Goal: Task Accomplishment & Management: Manage account settings

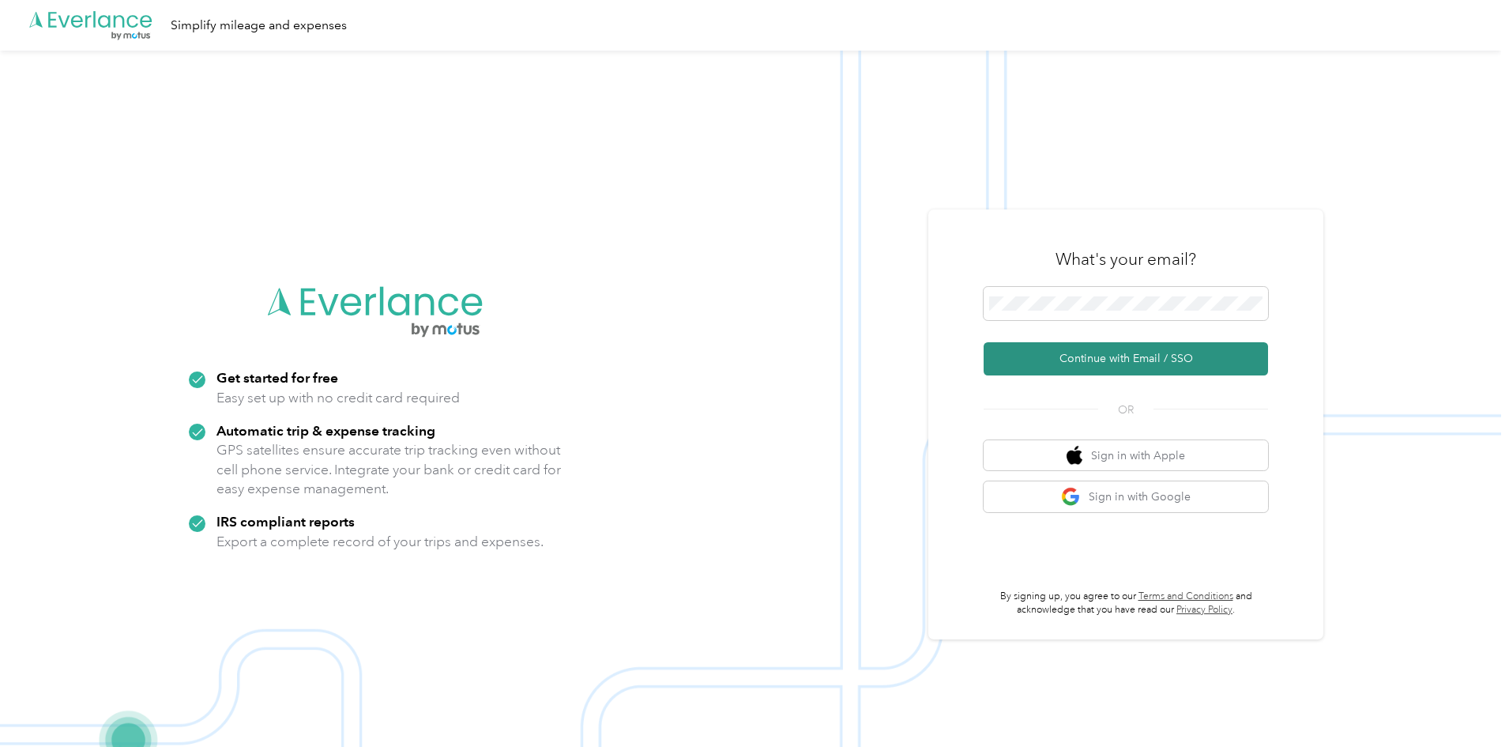
click at [1070, 355] on button "Continue with Email / SSO" at bounding box center [1126, 358] width 284 height 33
click at [1097, 294] on span at bounding box center [1126, 303] width 284 height 33
click at [1095, 347] on button "Continue with Email / SSO" at bounding box center [1126, 358] width 284 height 33
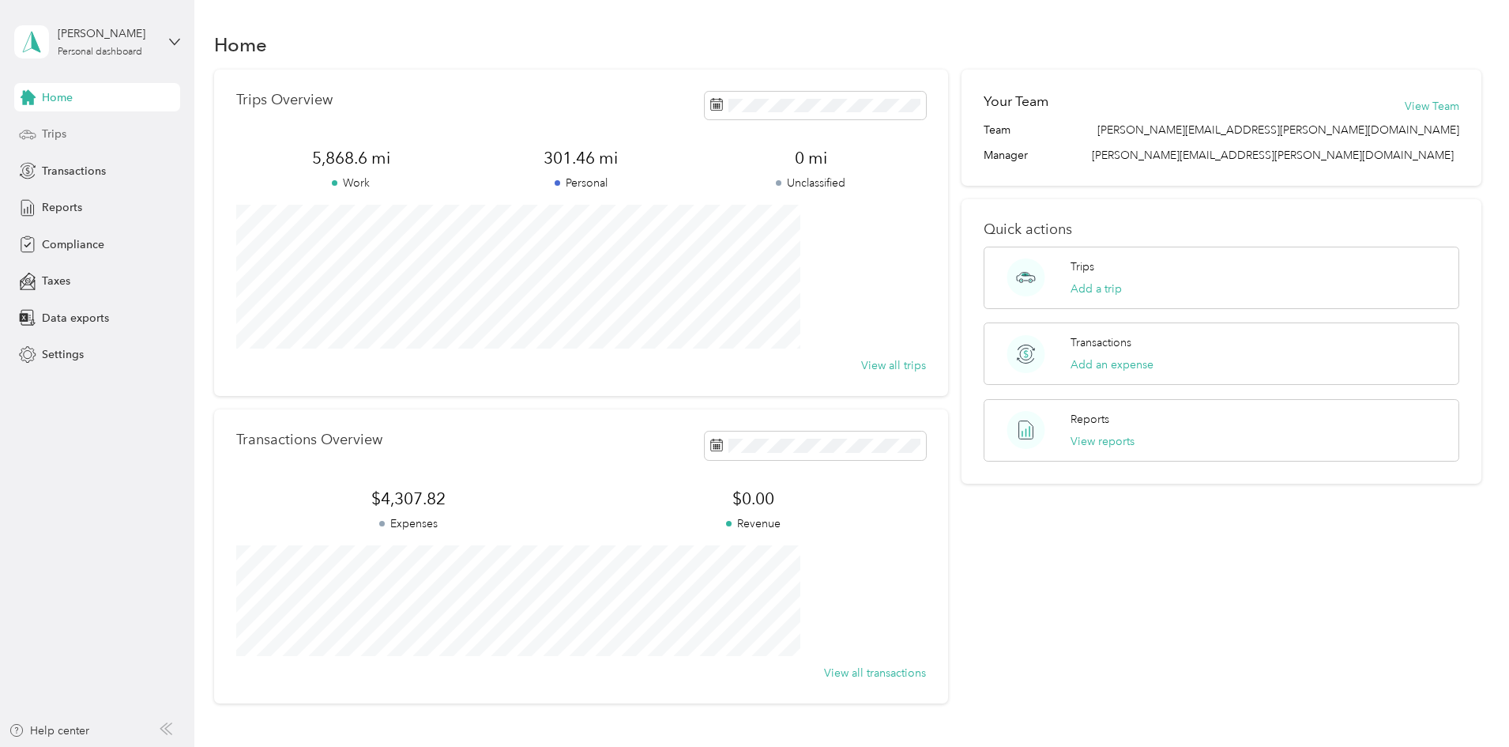
click at [56, 129] on span "Trips" at bounding box center [54, 134] width 24 height 17
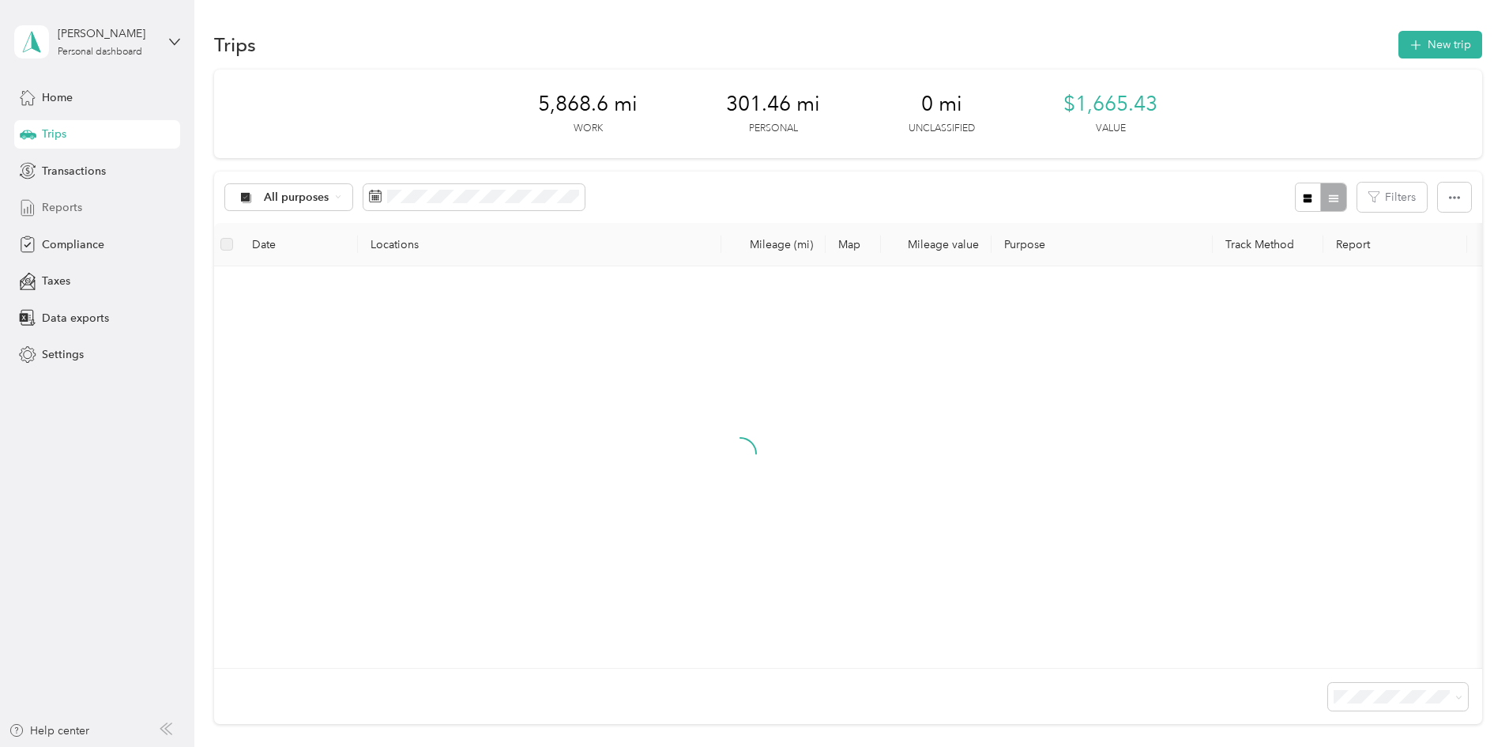
click at [74, 209] on span "Reports" at bounding box center [62, 207] width 40 height 17
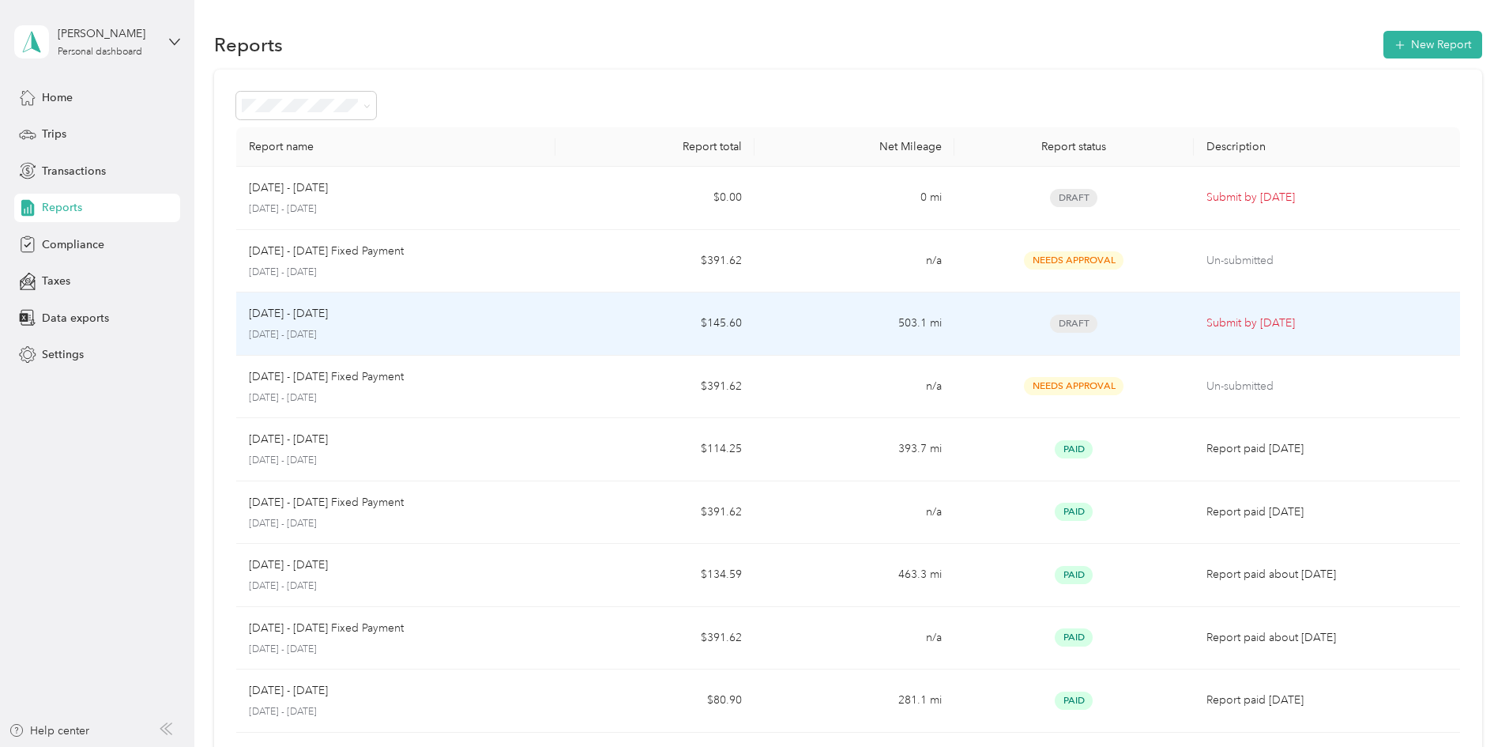
click at [1050, 328] on span "Draft" at bounding box center [1073, 323] width 47 height 18
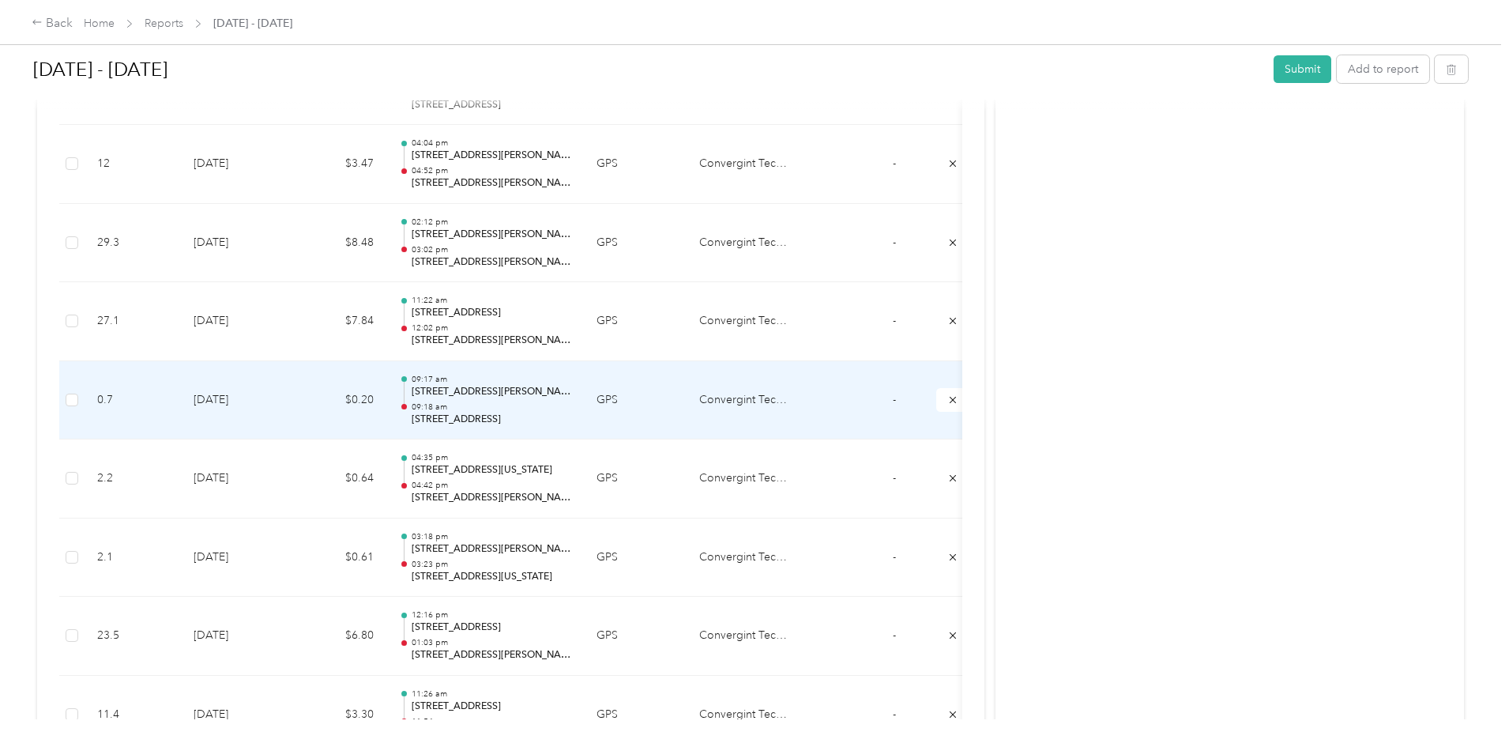
scroll to position [632, 0]
click at [85, 397] on td at bounding box center [71, 399] width 25 height 79
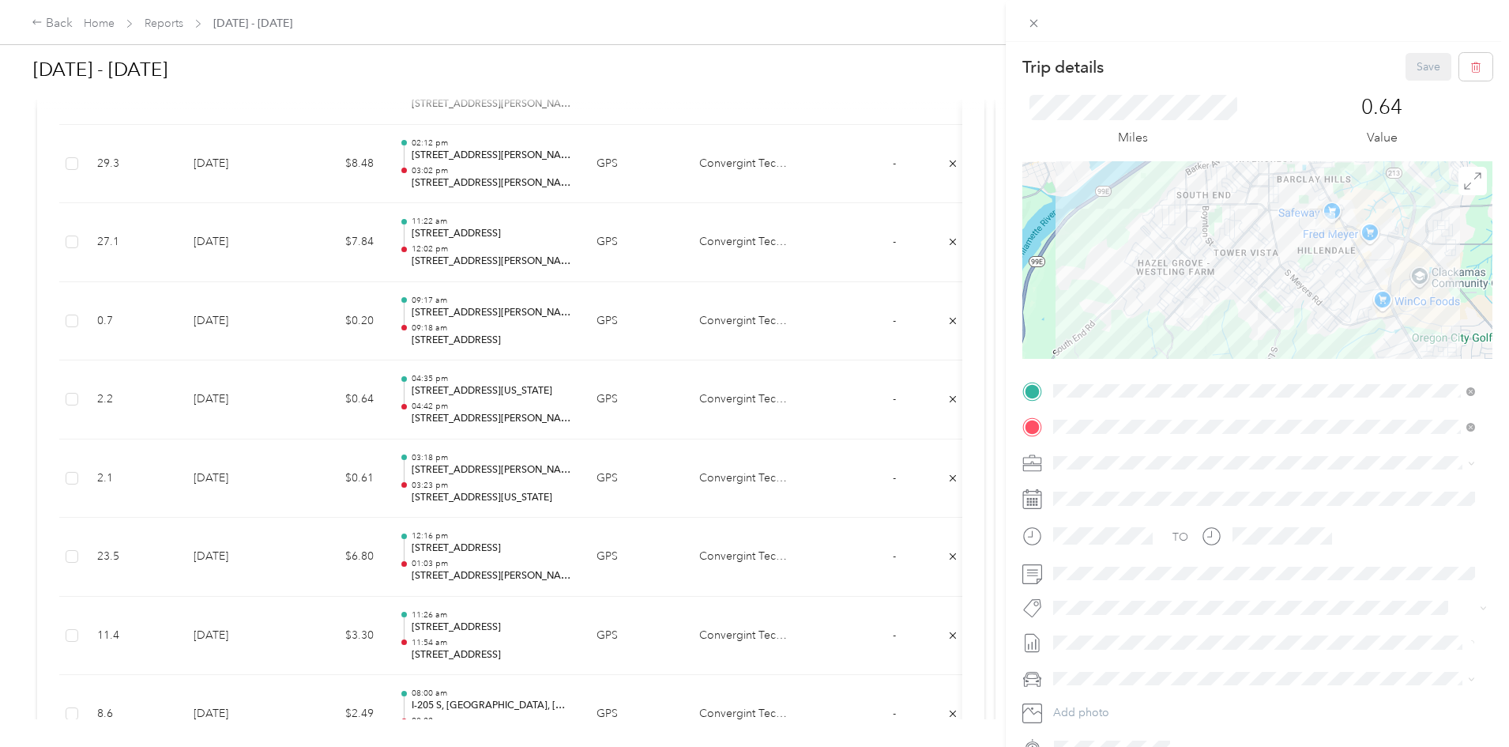
click at [198, 401] on div "Trip details Save This trip cannot be edited because it is either under review,…" at bounding box center [754, 373] width 1509 height 747
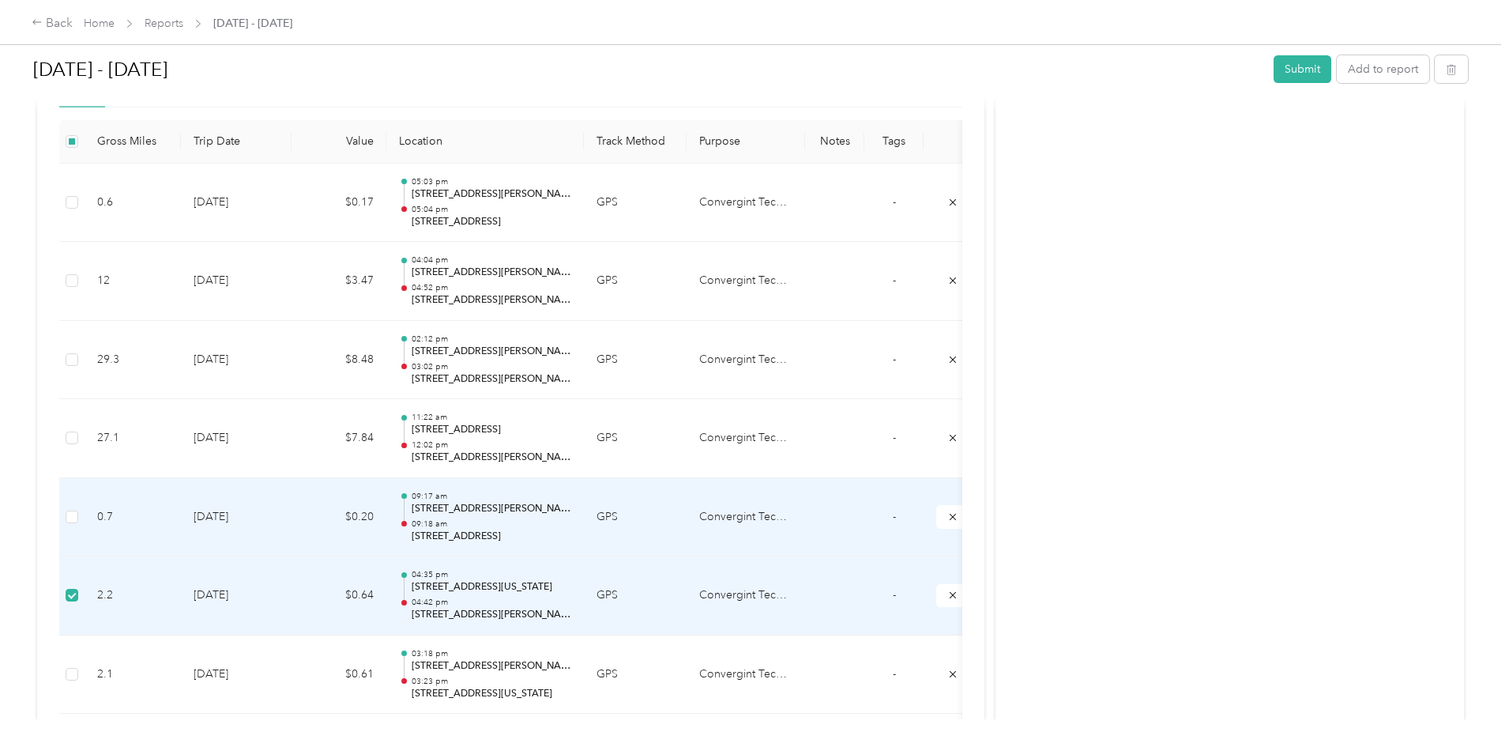
scroll to position [474, 0]
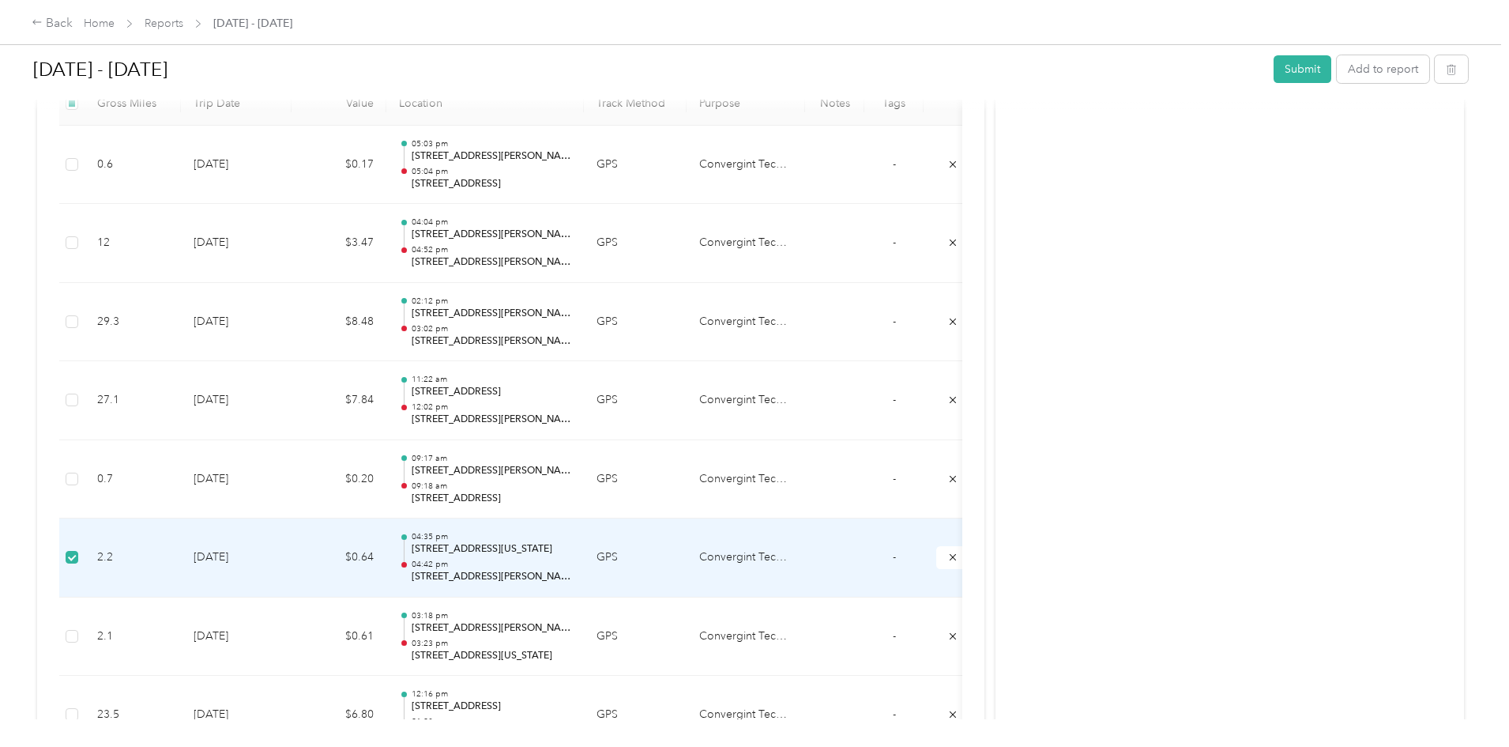
click at [805, 561] on td "Convergint Technologies" at bounding box center [746, 557] width 119 height 79
click at [805, 551] on td "Convergint Technologies" at bounding box center [746, 557] width 119 height 79
click at [805, 556] on td "Convergint Technologies" at bounding box center [746, 557] width 119 height 79
drag, startPoint x: 800, startPoint y: 554, endPoint x: 736, endPoint y: 560, distance: 63.5
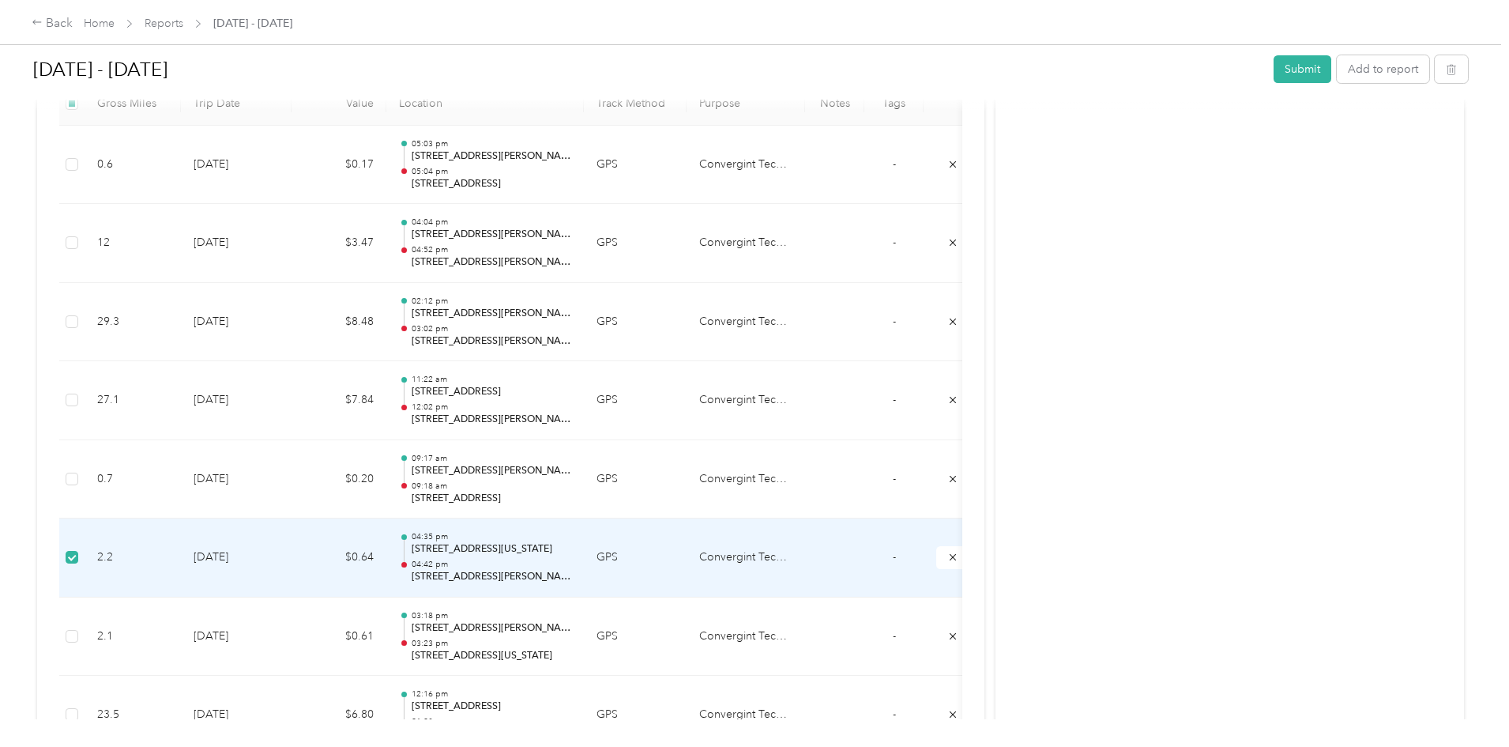
click at [687, 555] on td "GPS" at bounding box center [635, 557] width 103 height 79
click at [547, 561] on p "04:42 pm" at bounding box center [492, 564] width 160 height 11
click at [292, 570] on td "9-29-2025" at bounding box center [236, 557] width 111 height 79
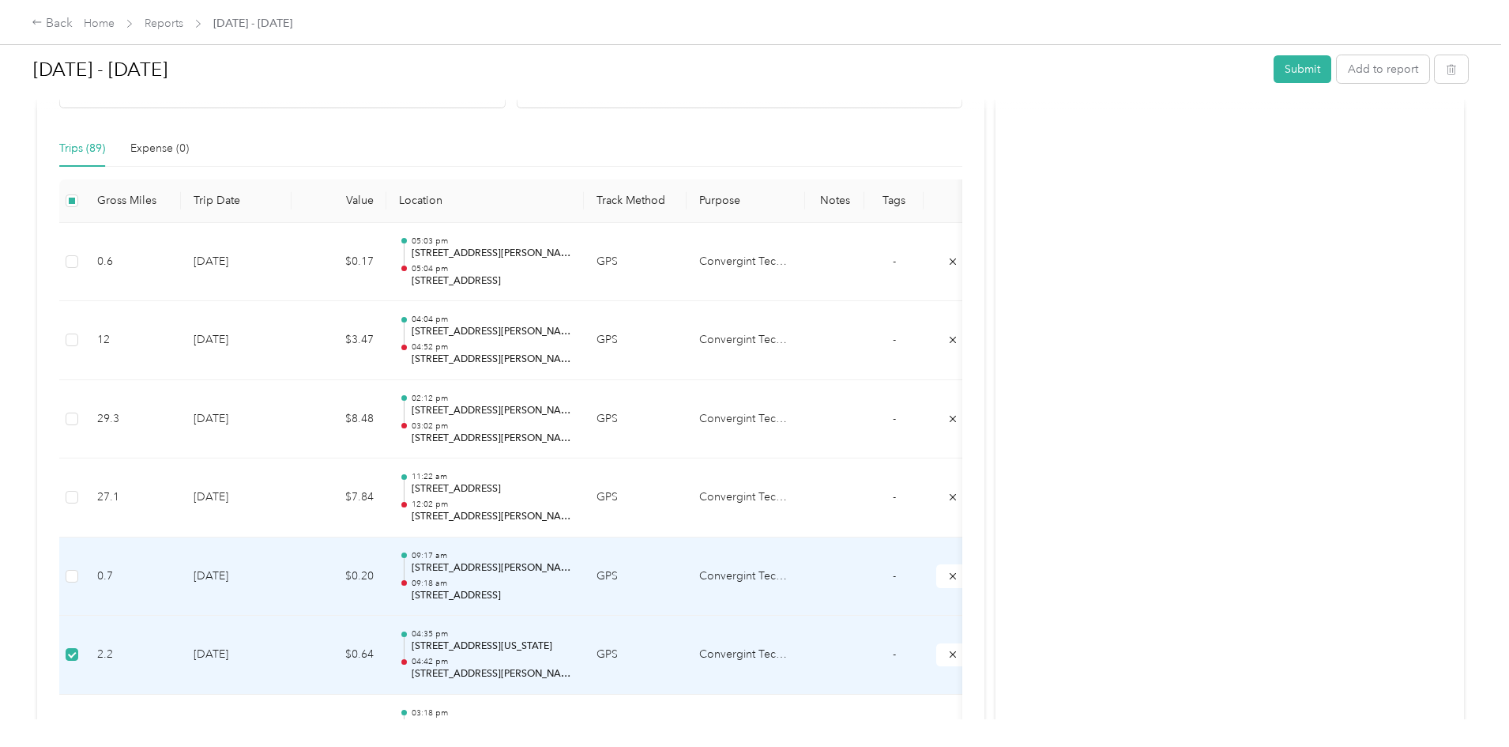
scroll to position [632, 0]
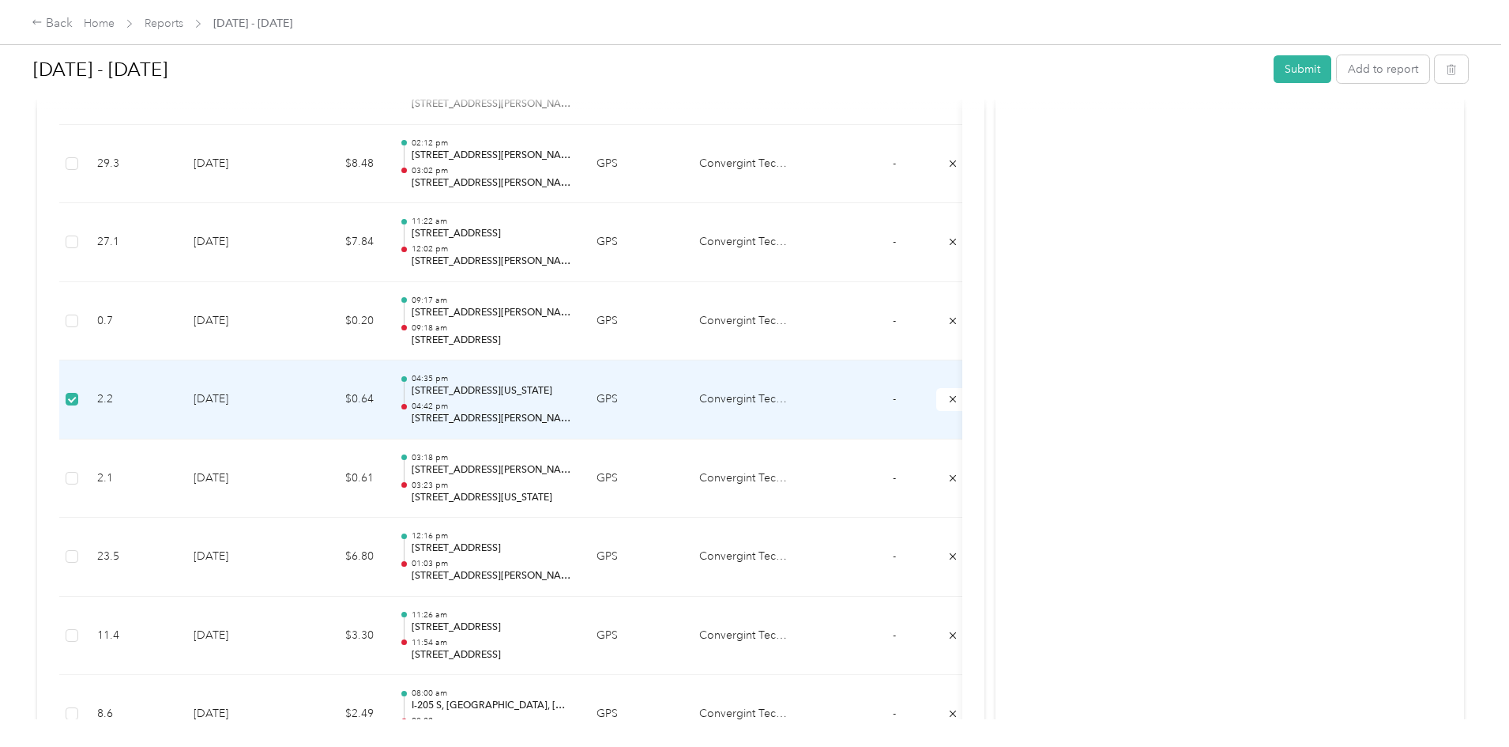
click at [805, 406] on td "Convergint Technologies" at bounding box center [746, 399] width 119 height 79
click at [805, 404] on td "Convergint Technologies" at bounding box center [746, 399] width 119 height 79
click at [805, 403] on td "Convergint Technologies" at bounding box center [746, 399] width 119 height 79
click at [115, 24] on link "Home" at bounding box center [99, 23] width 31 height 13
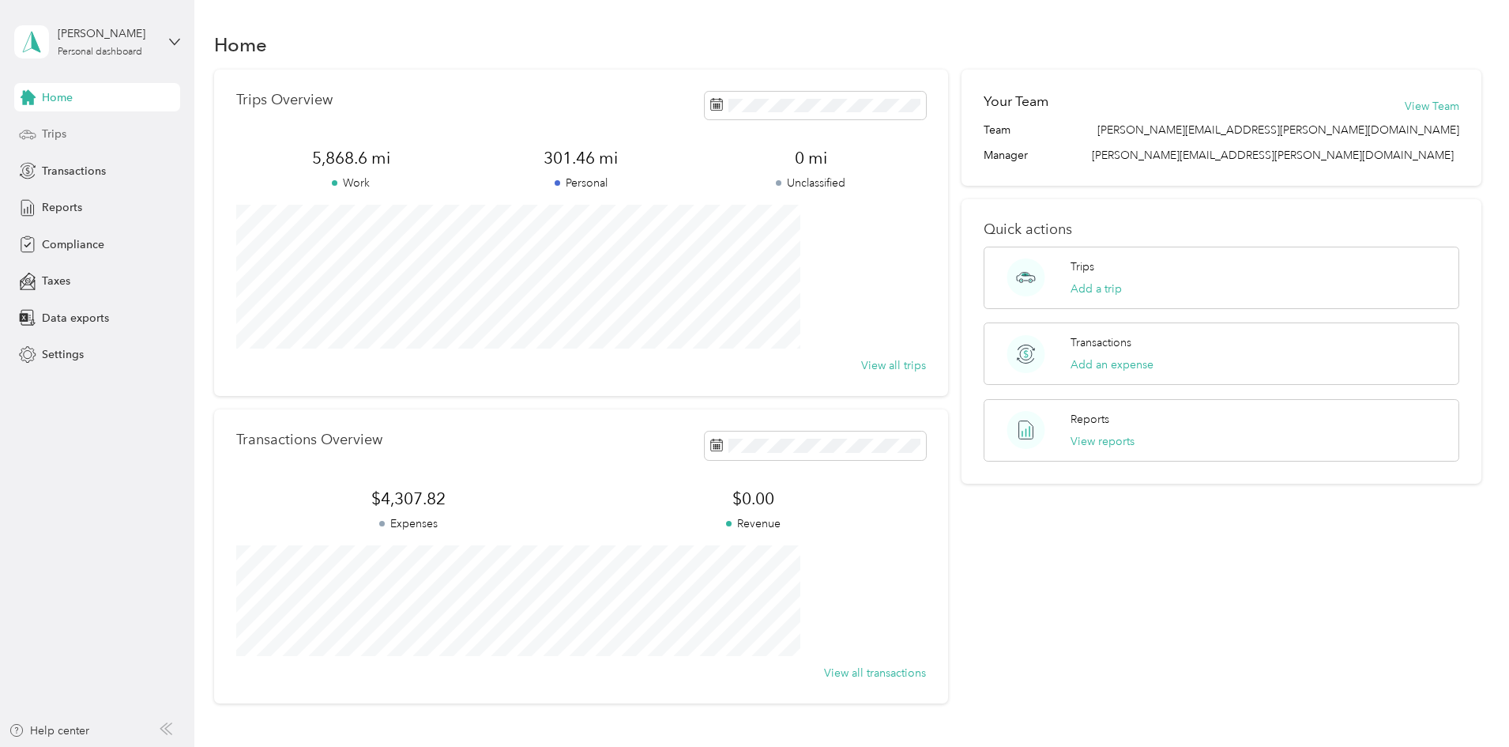
click at [62, 133] on span "Trips" at bounding box center [54, 134] width 24 height 17
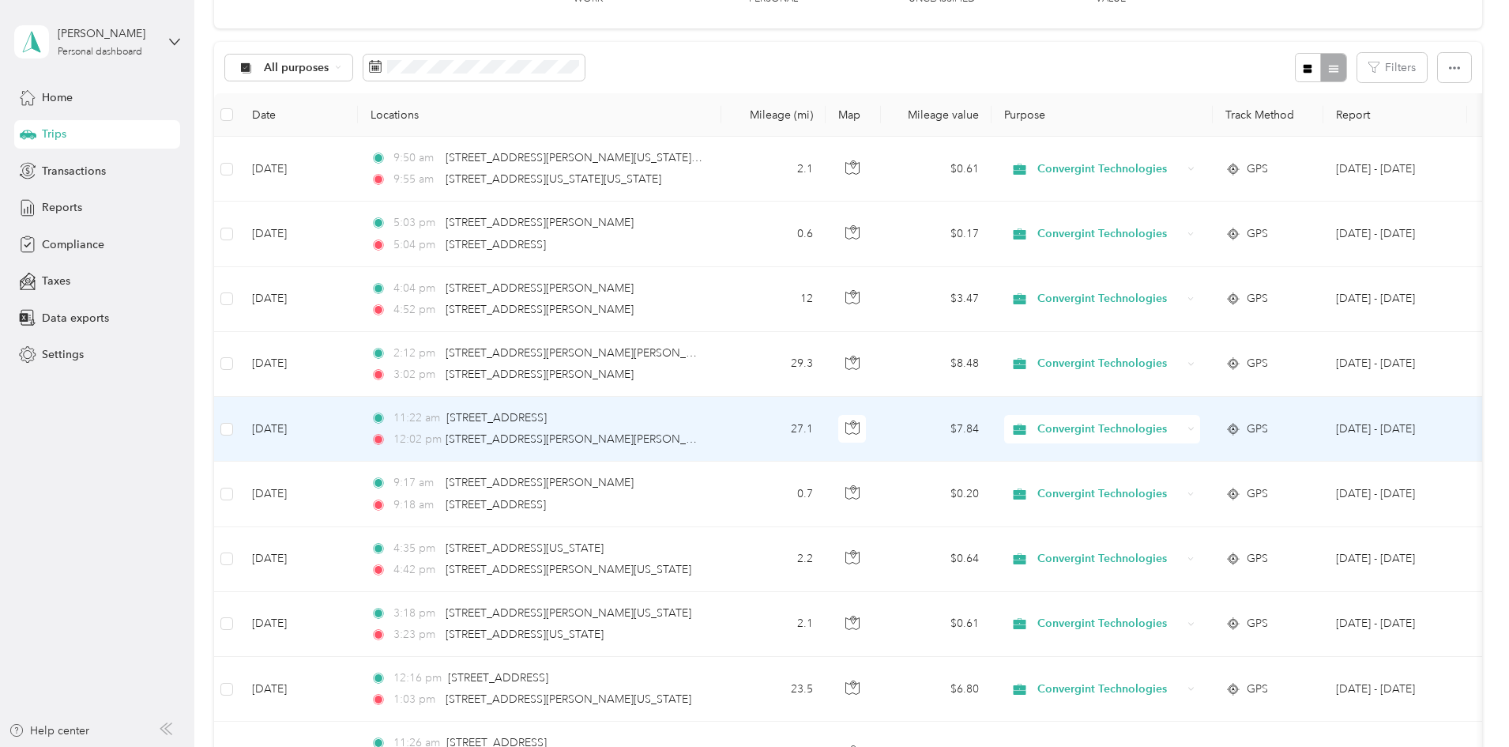
scroll to position [158, 0]
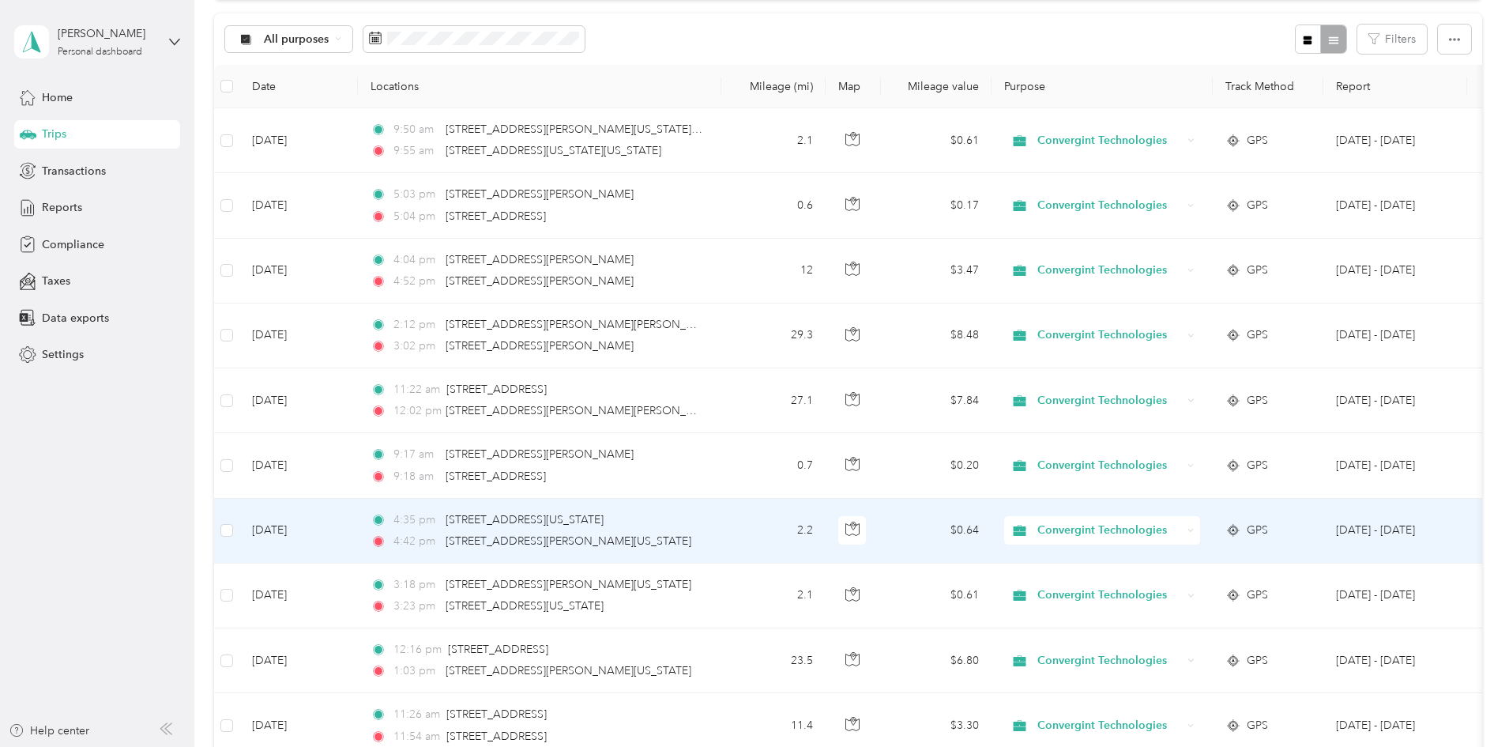
click at [1182, 525] on span "Convergint Technologies" at bounding box center [1110, 530] width 145 height 17
click at [1194, 578] on li "Personal" at bounding box center [1208, 588] width 199 height 28
click at [1189, 541] on div "Convergint Technologies" at bounding box center [1102, 530] width 196 height 28
click at [1180, 589] on li "Personal" at bounding box center [1208, 586] width 199 height 28
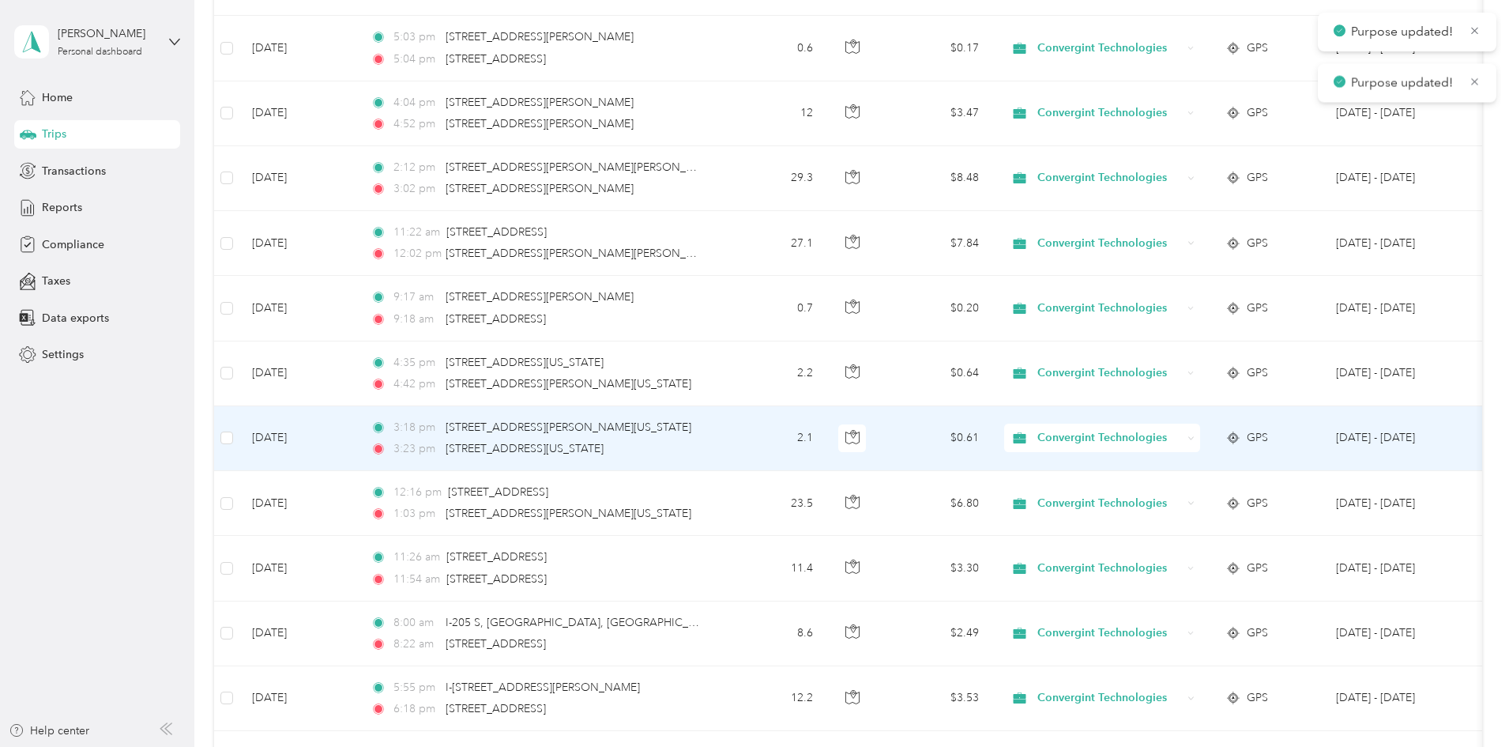
scroll to position [316, 0]
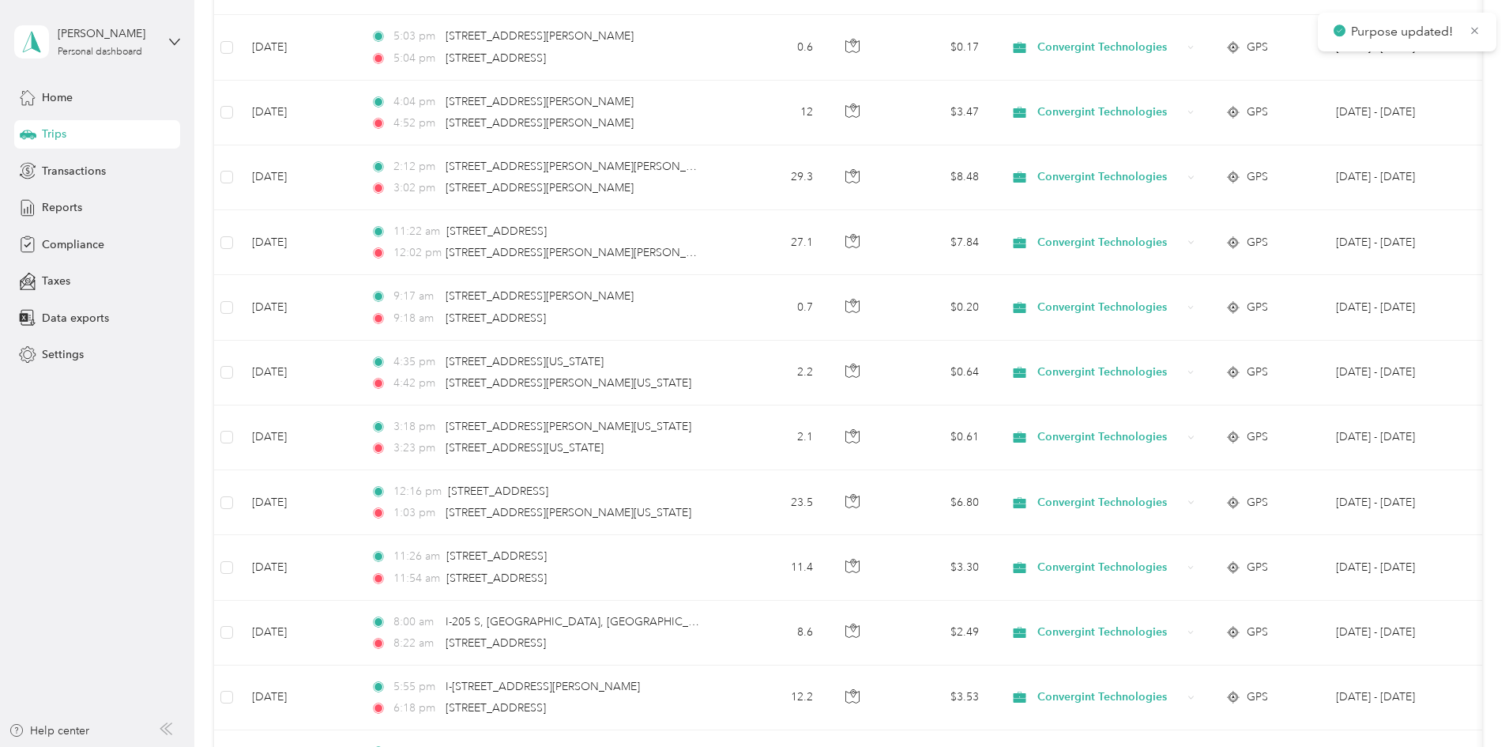
click at [1412, 365] on div "5,866.4 mi Work 303.66 mi Personal 0 mi Unclassified $1,664.80 Value All purpos…" at bounding box center [848, 719] width 1268 height 1933
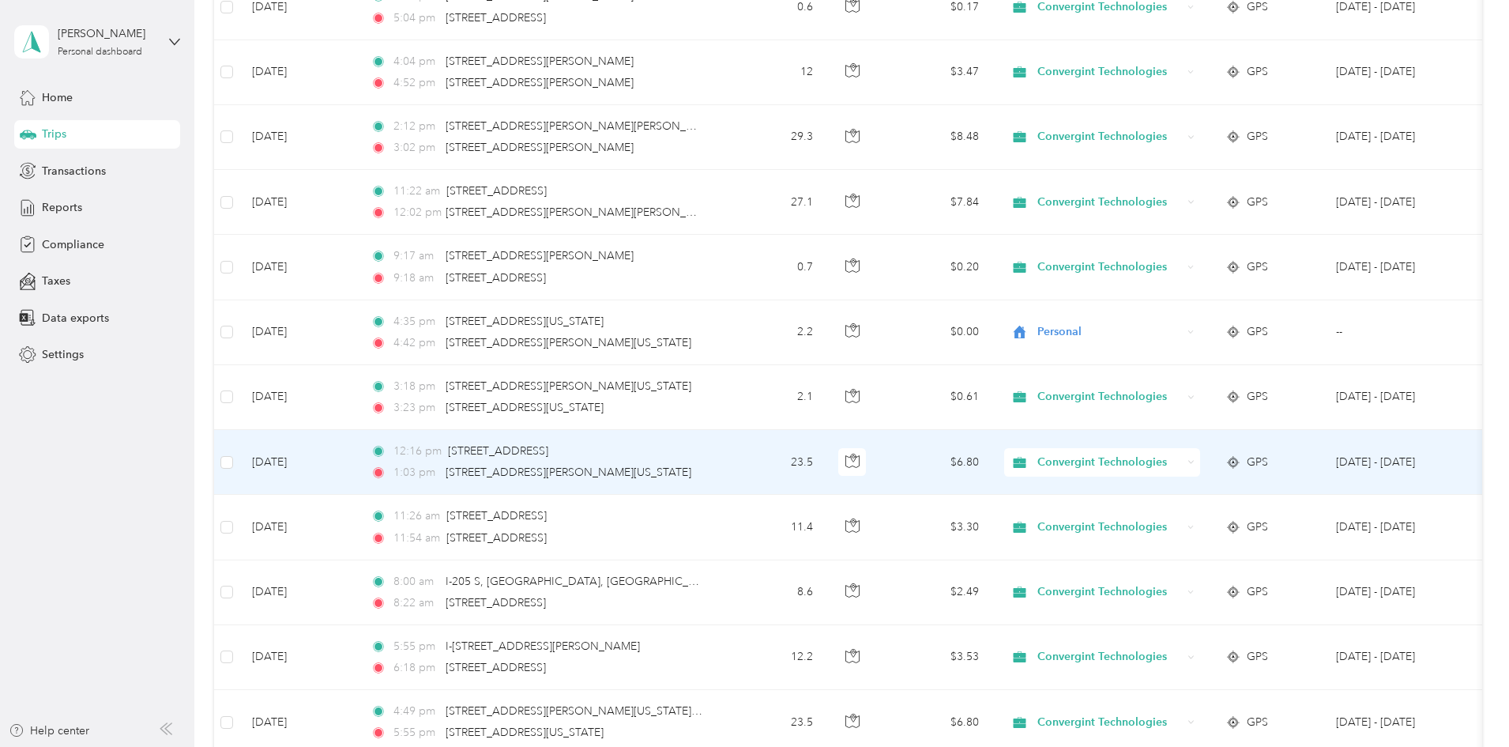
scroll to position [395, 0]
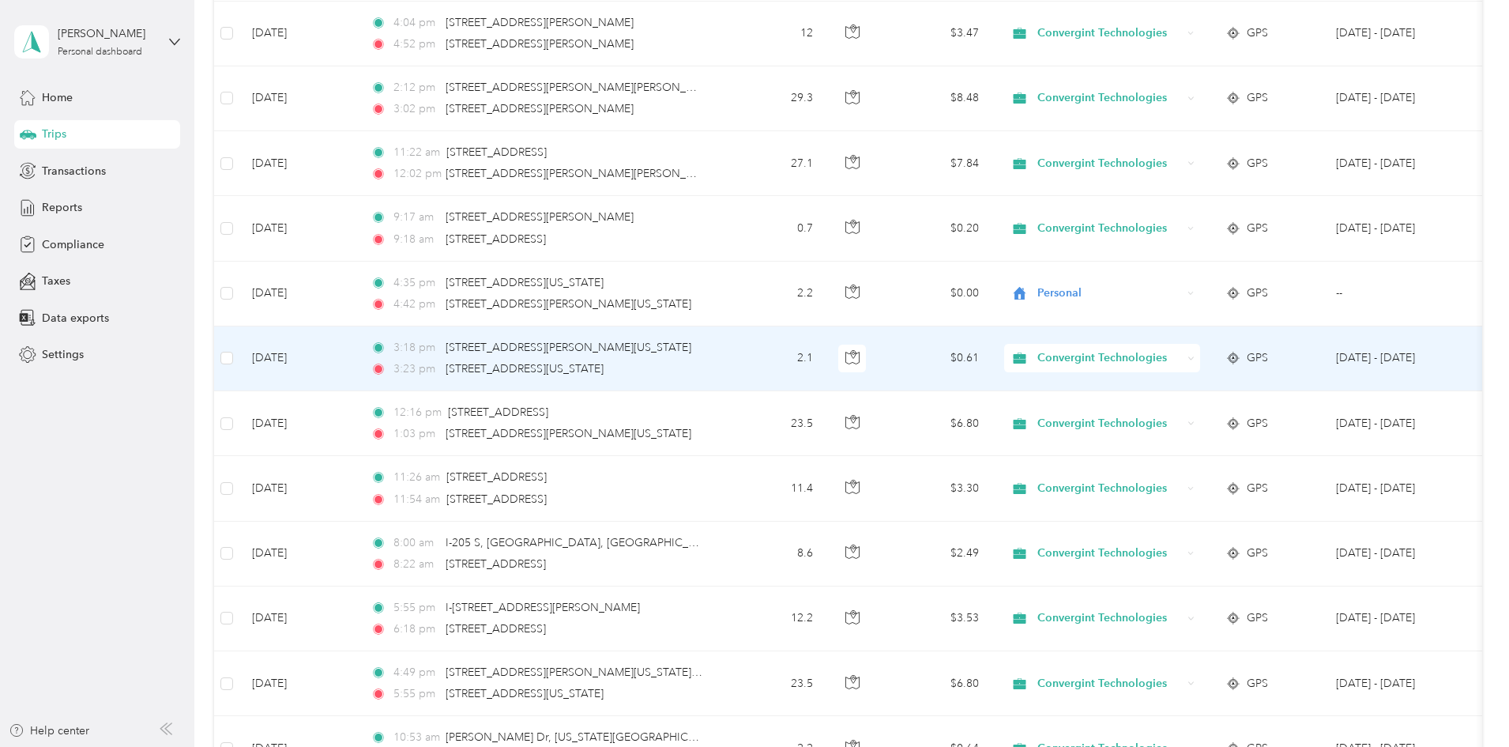
click at [1182, 369] on div "Convergint Technologies" at bounding box center [1102, 358] width 196 height 28
click at [1176, 409] on span "Personal" at bounding box center [1223, 415] width 149 height 17
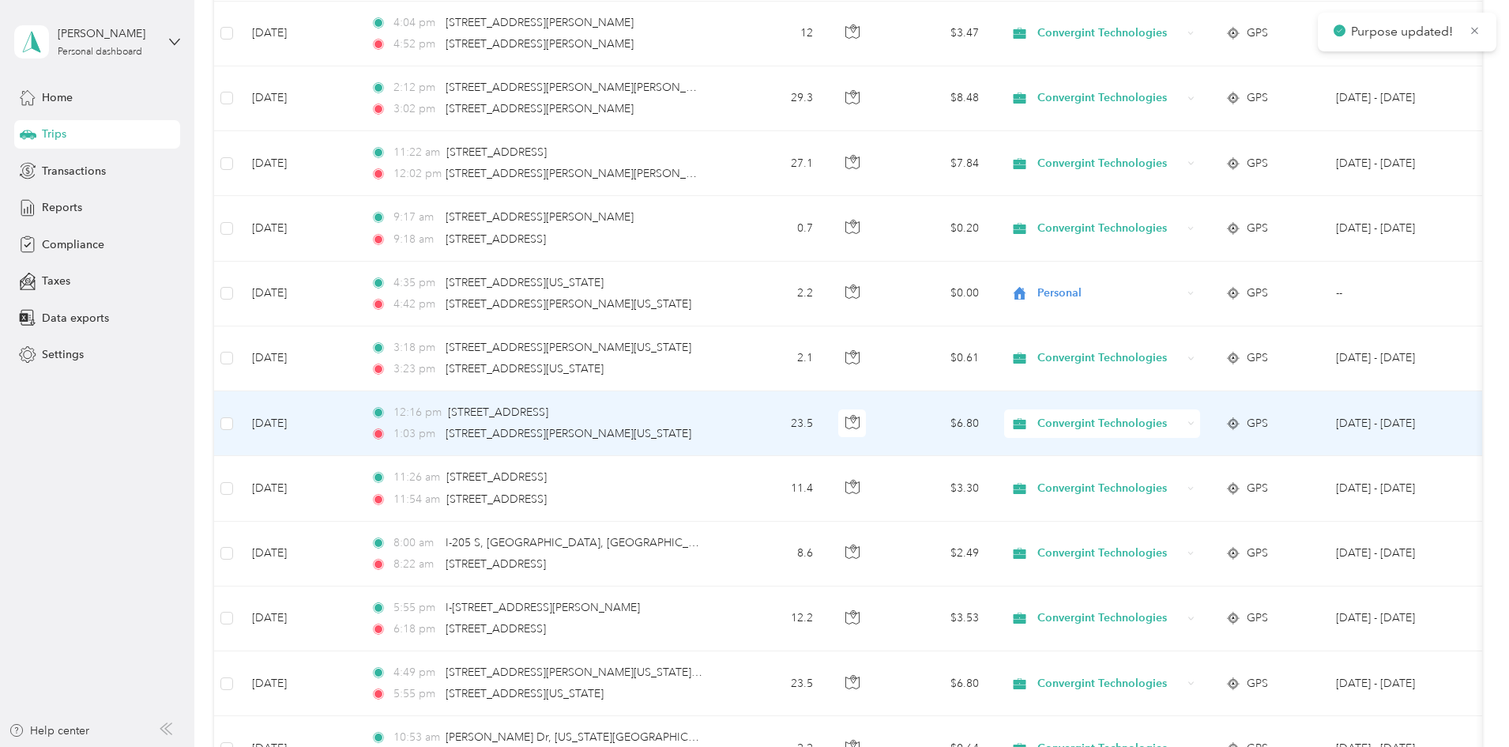
click at [702, 426] on div "1:03 pm 12025 Wheeler Way, Oregon City, OR" at bounding box center [537, 433] width 332 height 17
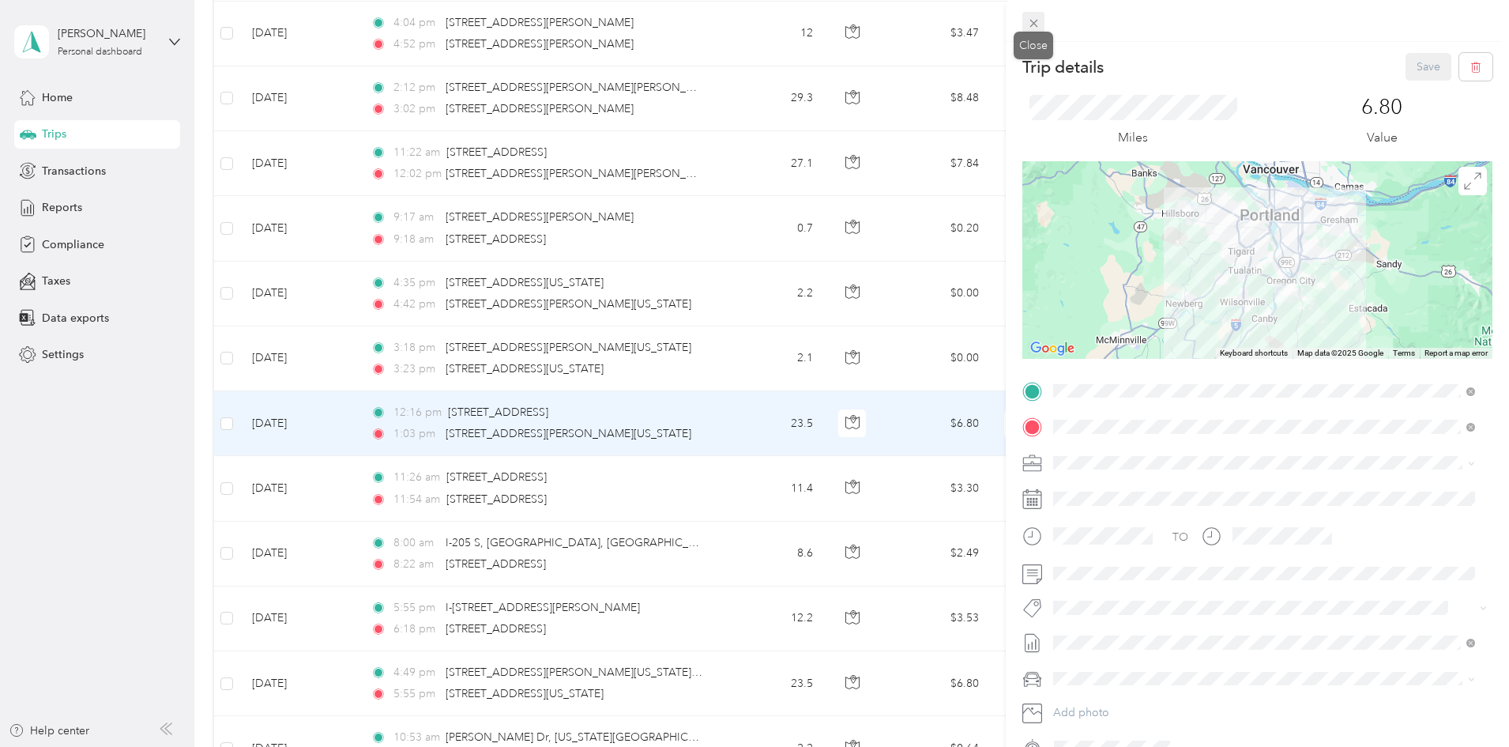
click at [1030, 27] on icon at bounding box center [1034, 24] width 8 height 8
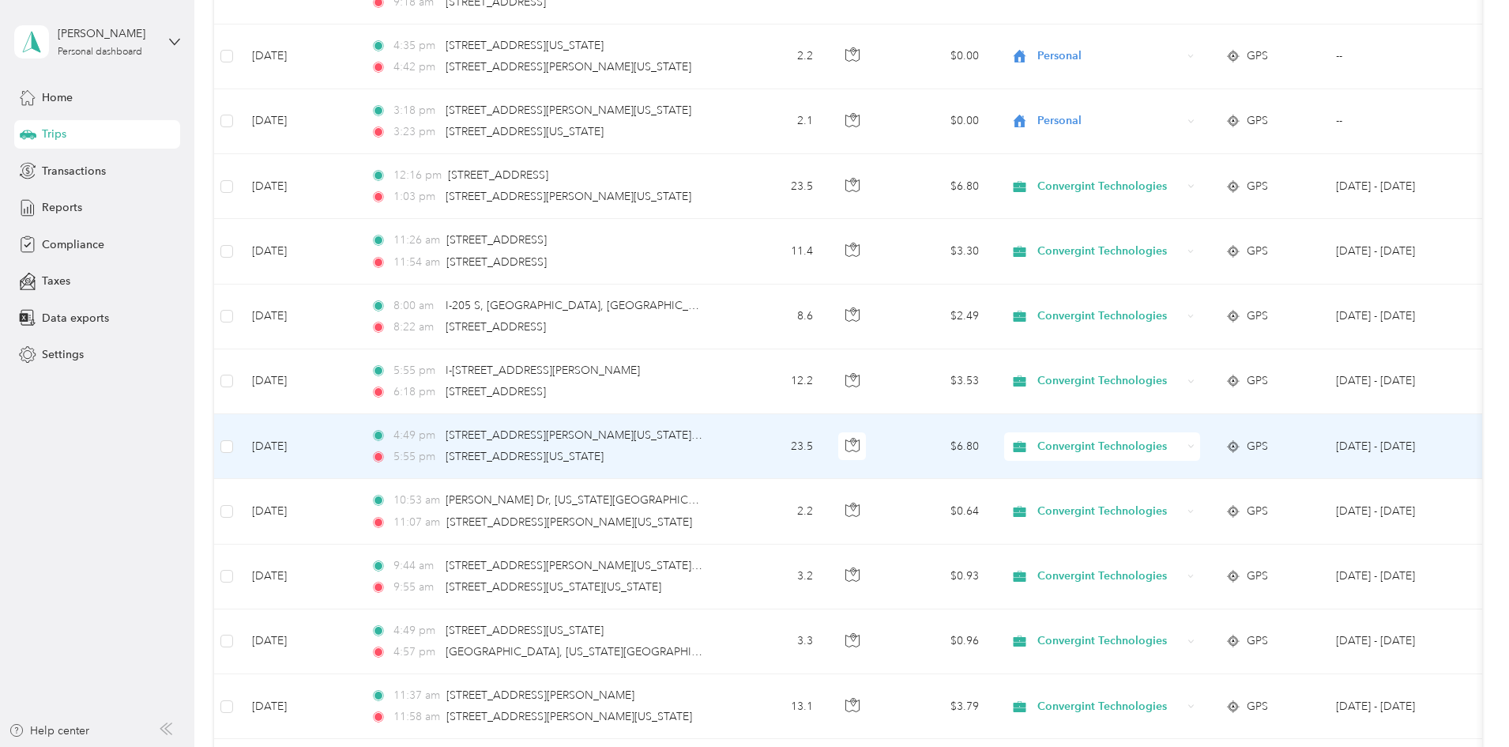
scroll to position [711, 0]
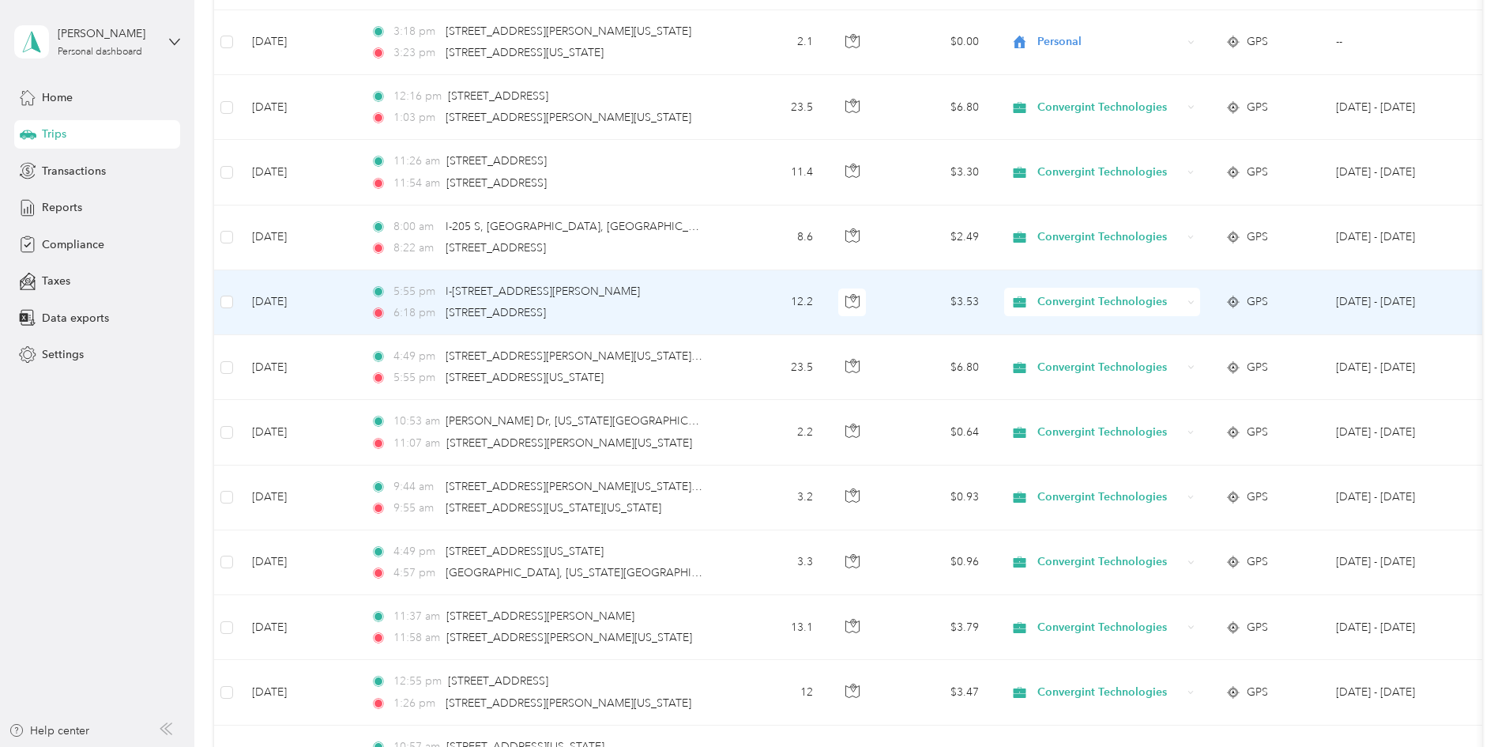
click at [1137, 303] on span "Convergint Technologies" at bounding box center [1096, 301] width 172 height 17
click at [1155, 361] on li "Personal" at bounding box center [1208, 352] width 199 height 28
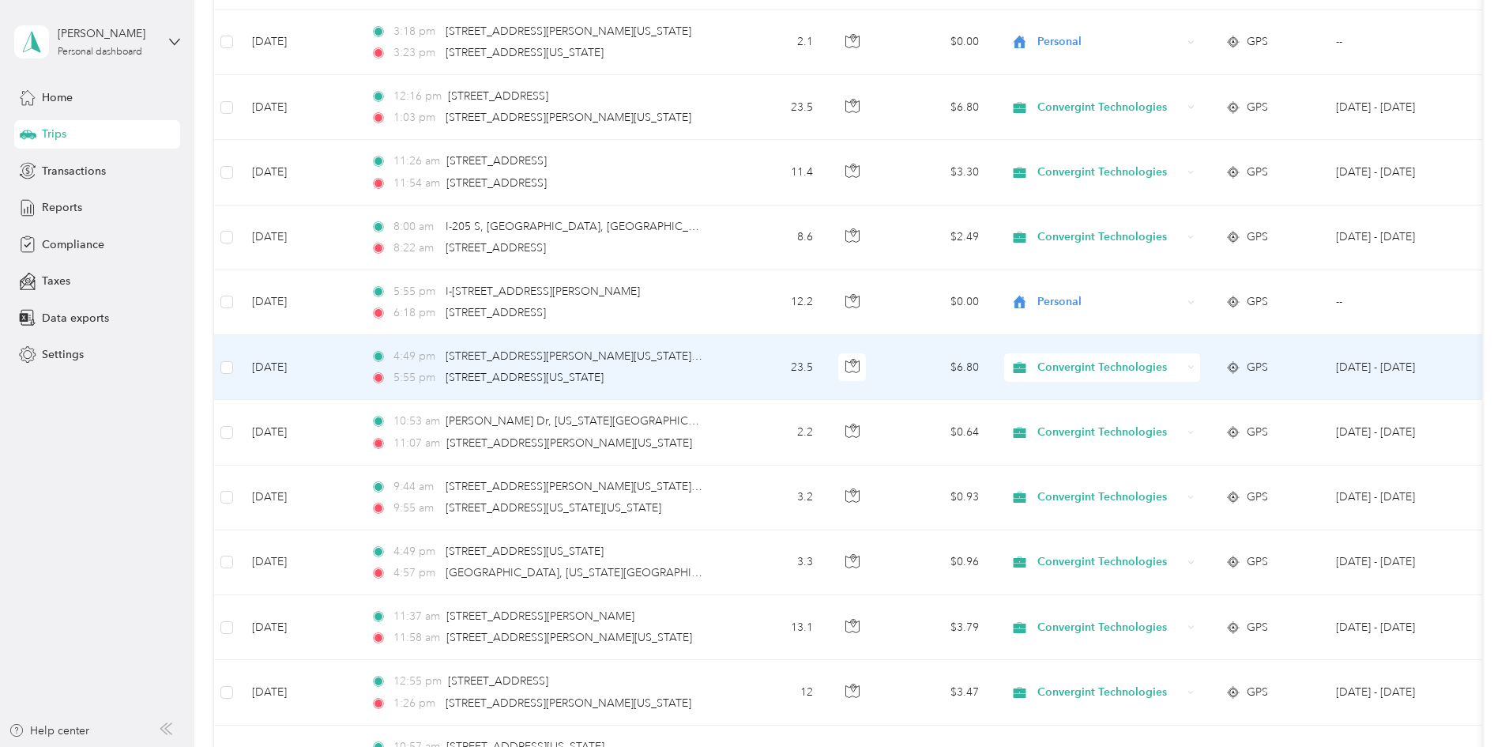
click at [1141, 367] on span "Convergint Technologies" at bounding box center [1096, 367] width 172 height 17
click at [1154, 420] on span "Personal" at bounding box center [1223, 416] width 149 height 17
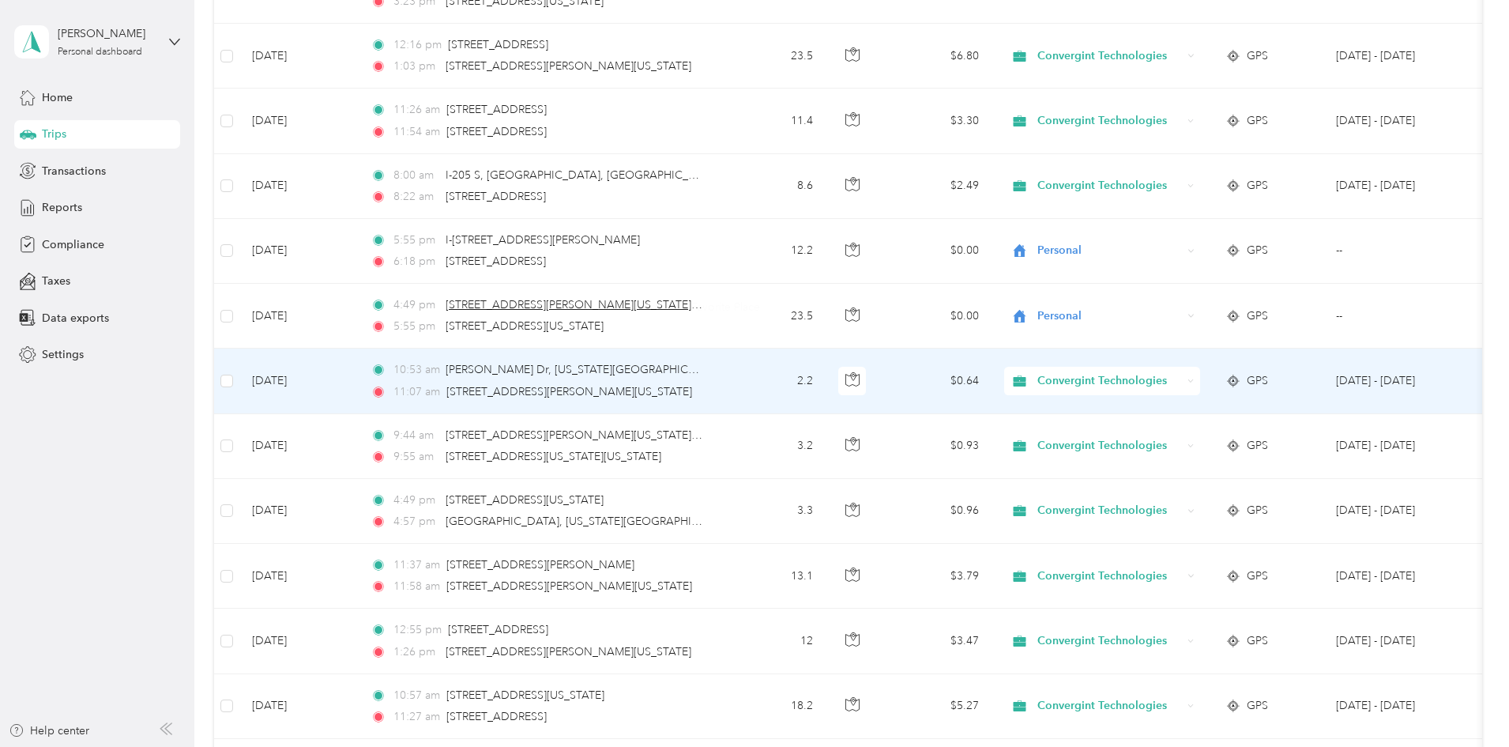
scroll to position [790, 0]
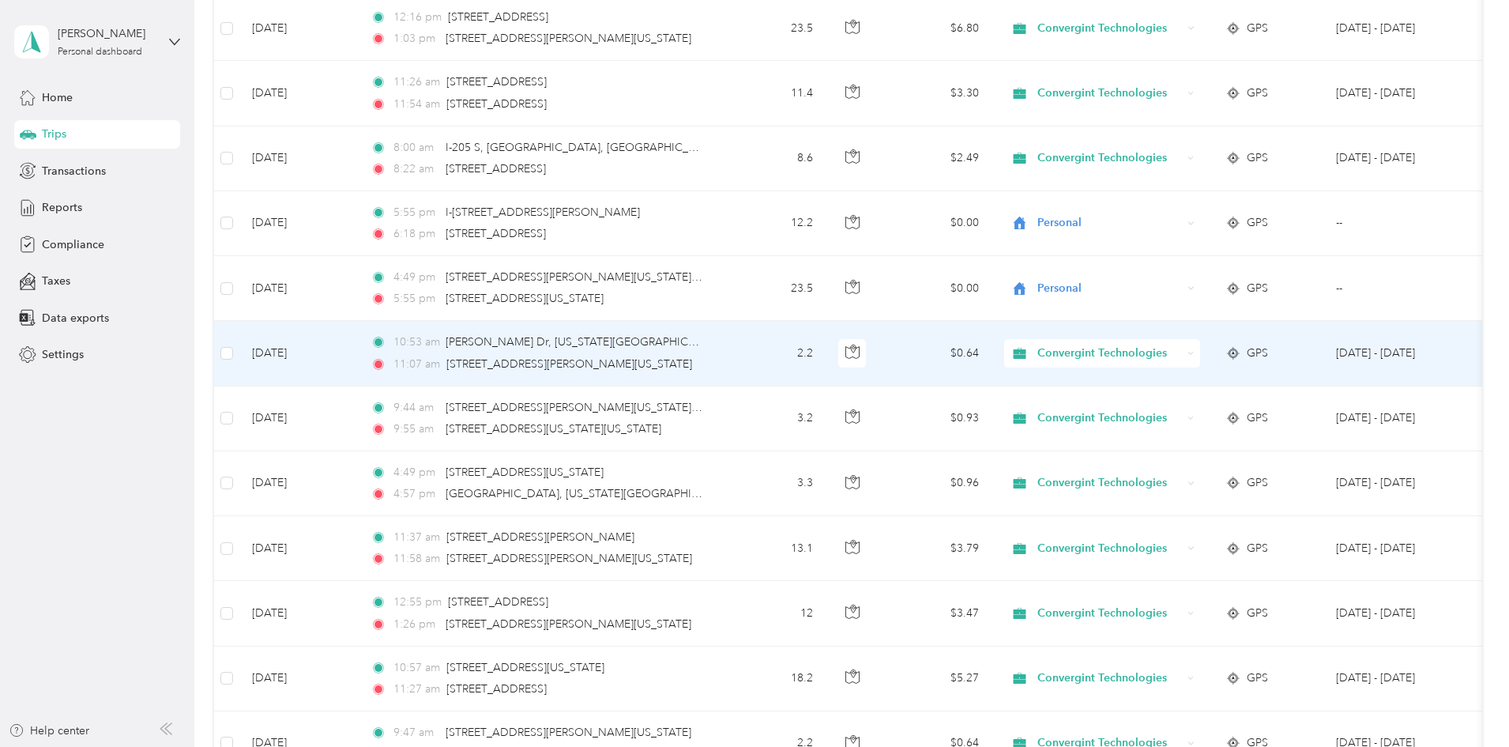
click at [1149, 352] on span "Convergint Technologies" at bounding box center [1110, 353] width 145 height 17
click at [1171, 398] on li "Personal" at bounding box center [1208, 411] width 199 height 28
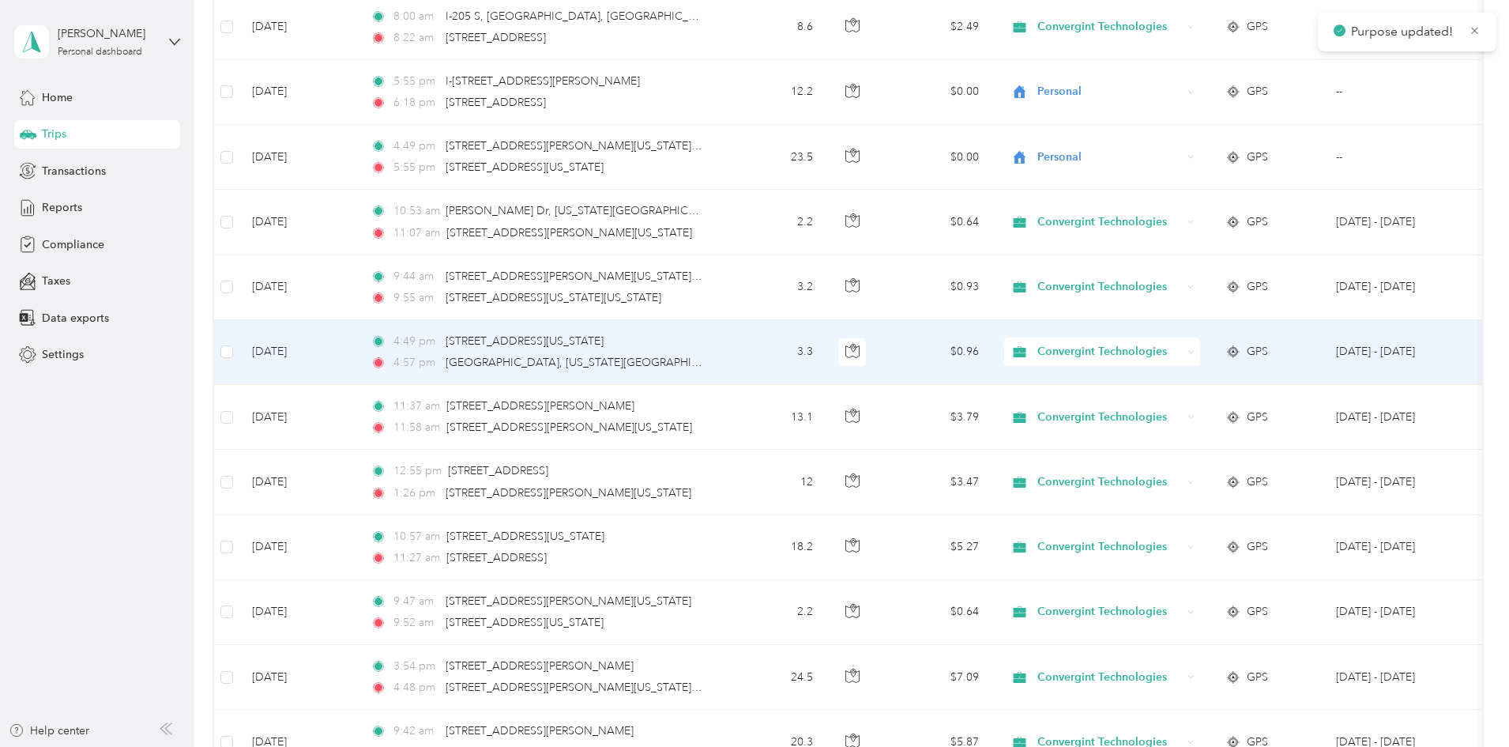
scroll to position [948, 0]
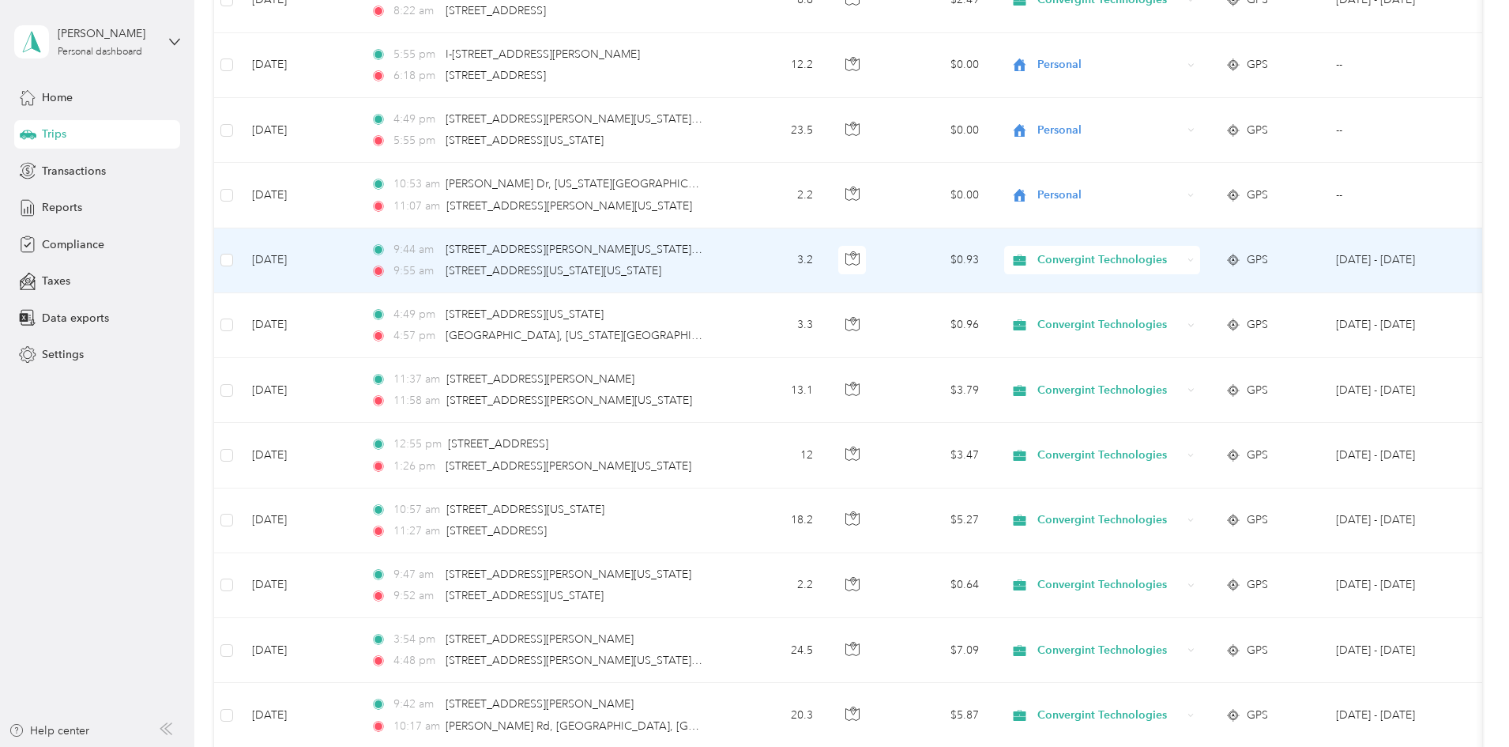
click at [1158, 266] on span "Convergint Technologies" at bounding box center [1110, 259] width 145 height 17
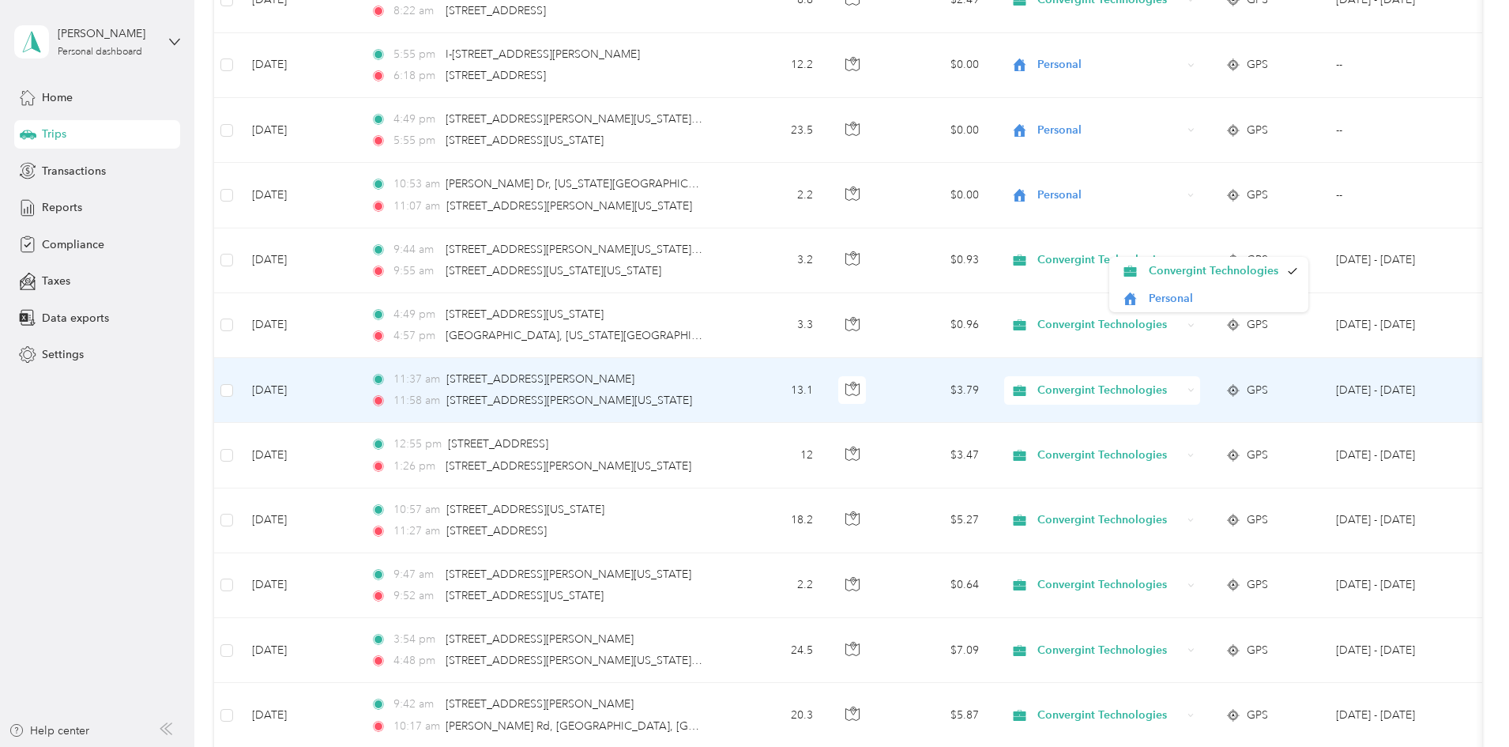
scroll to position [1027, 0]
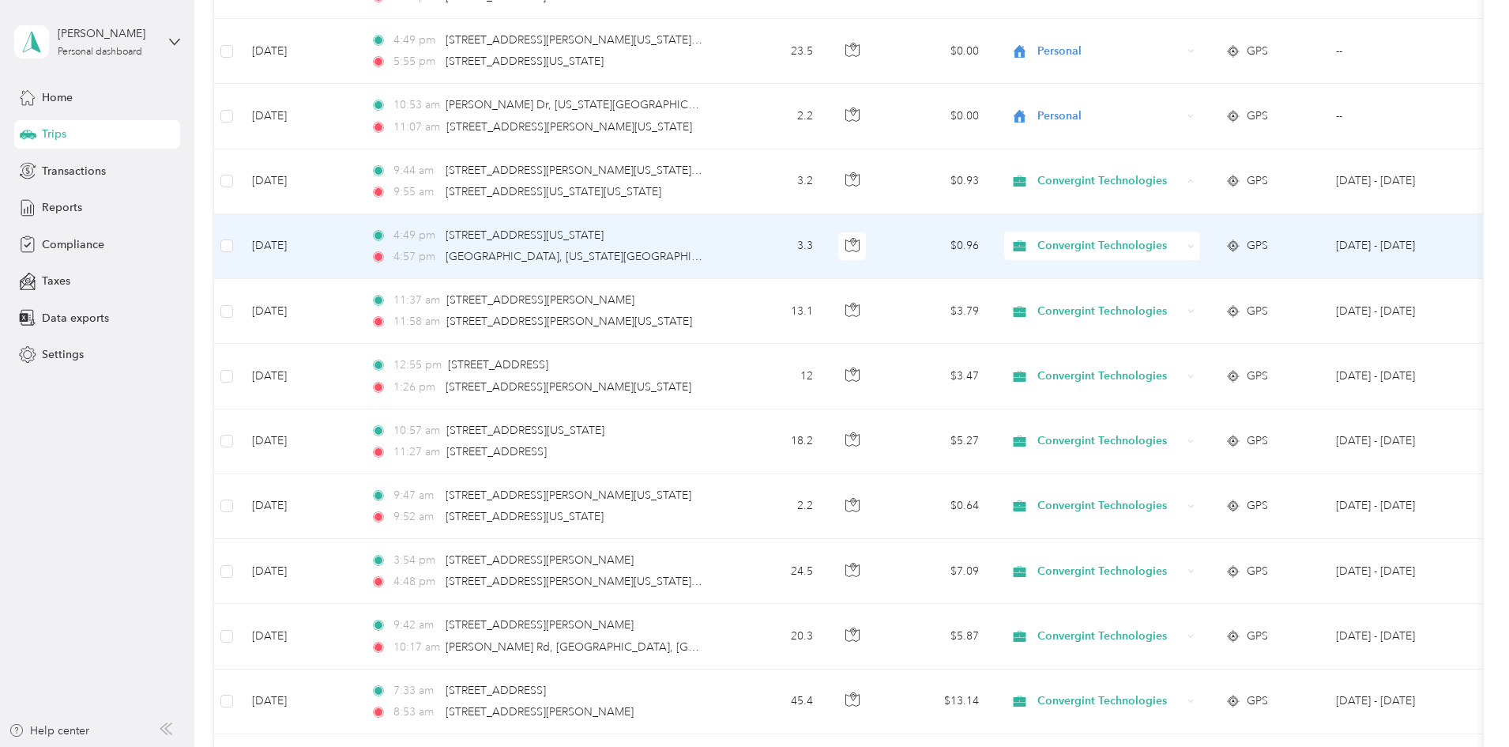
click at [992, 262] on td "$0.96" at bounding box center [936, 246] width 111 height 65
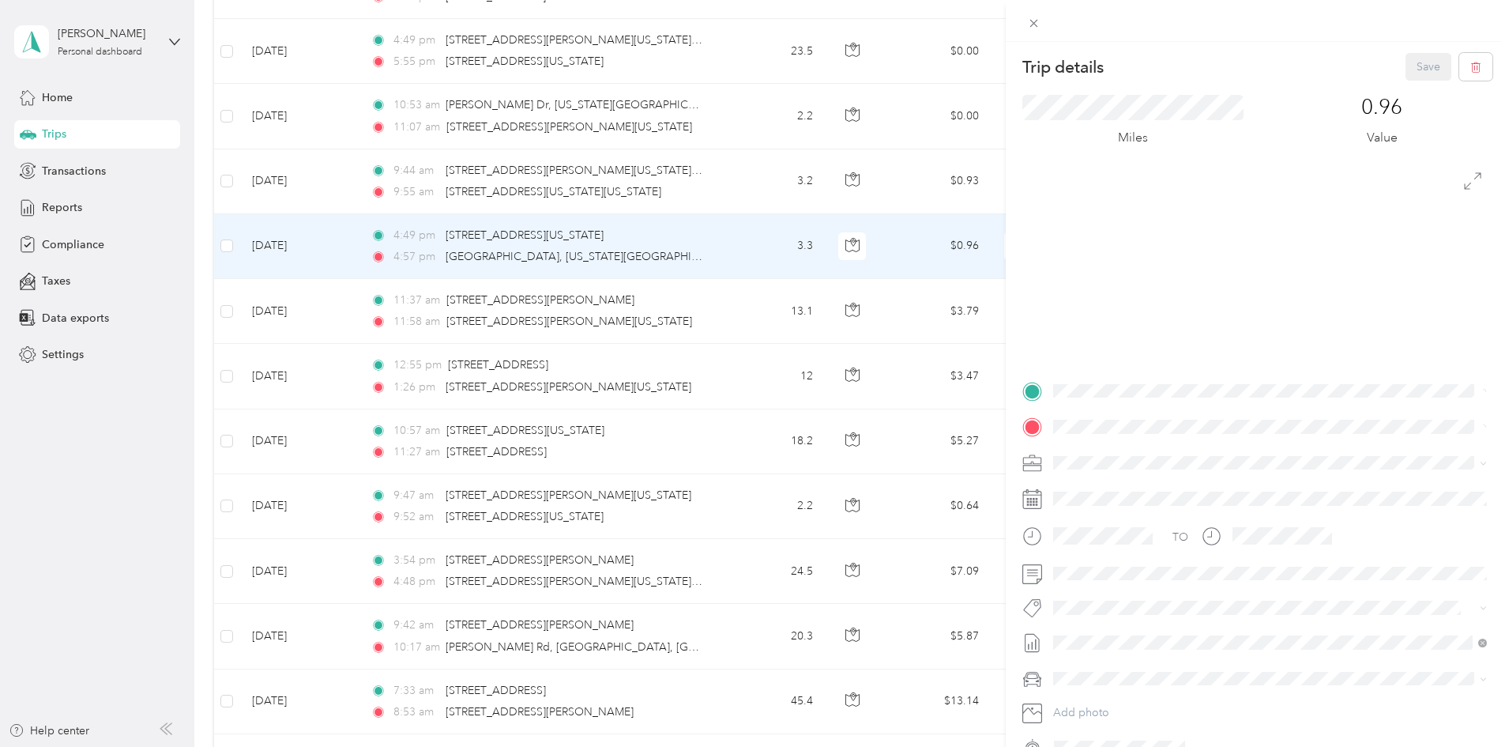
click at [1166, 250] on div at bounding box center [1257, 260] width 470 height 198
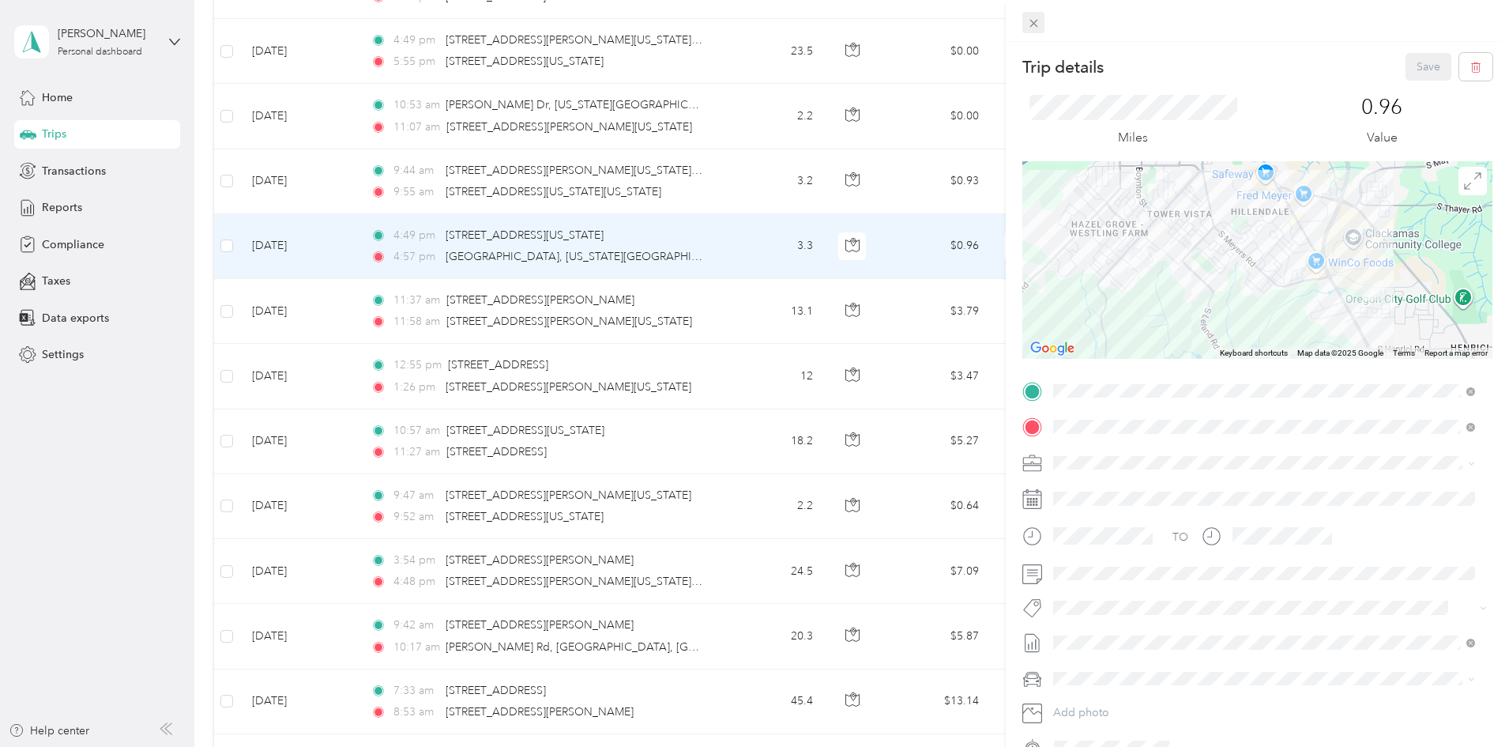
click at [1028, 25] on icon at bounding box center [1033, 23] width 13 height 13
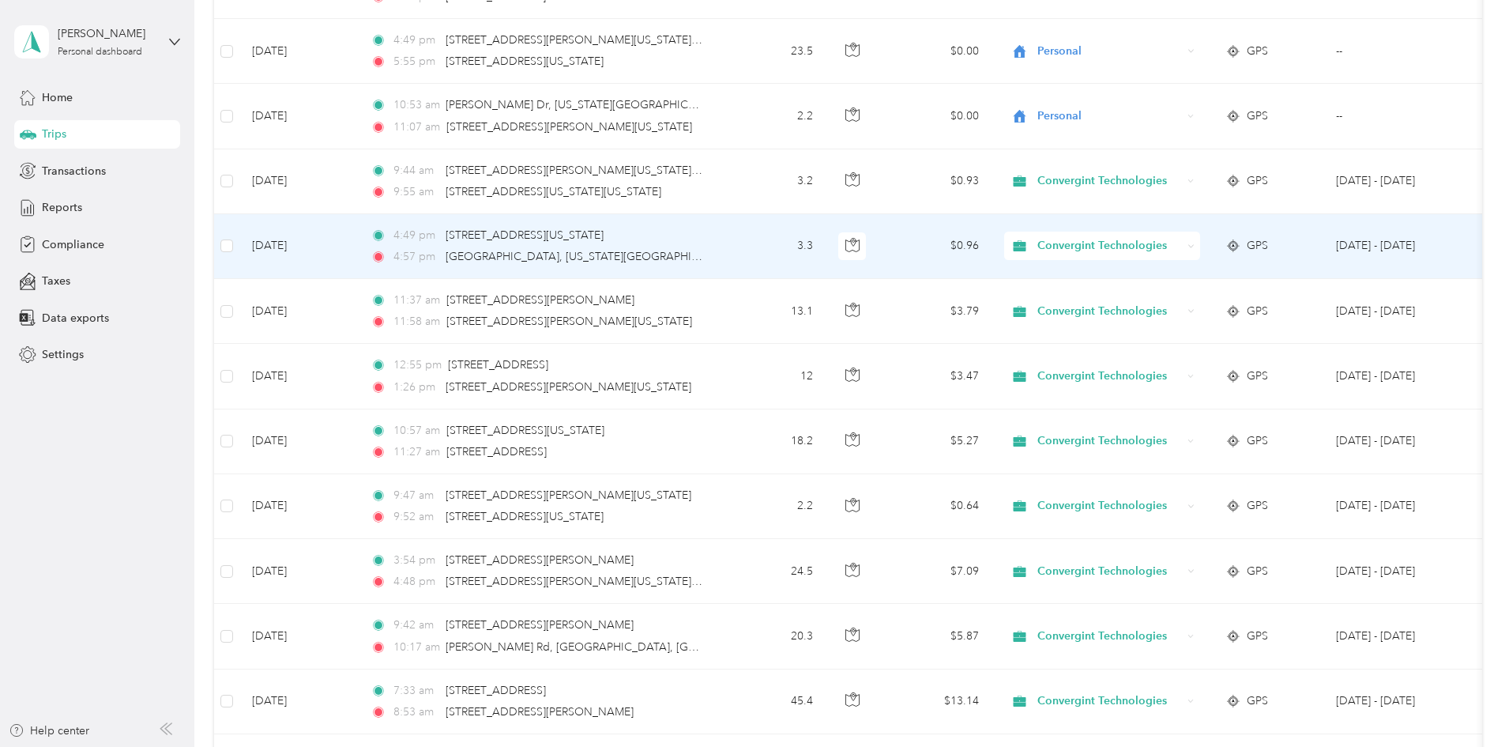
click at [1182, 245] on span "Convergint Technologies" at bounding box center [1110, 245] width 145 height 17
click at [1177, 308] on li "Personal" at bounding box center [1208, 303] width 199 height 28
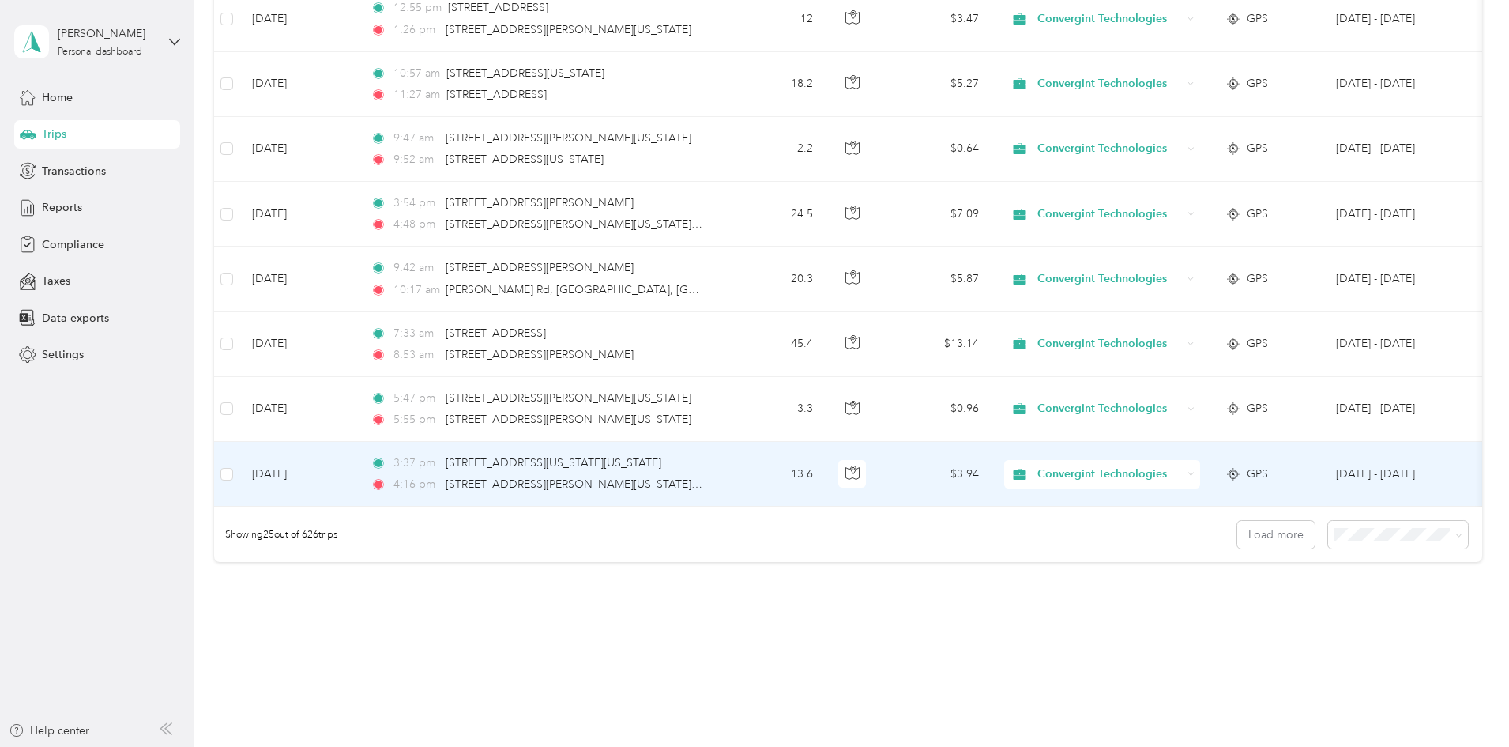
scroll to position [1422, 0]
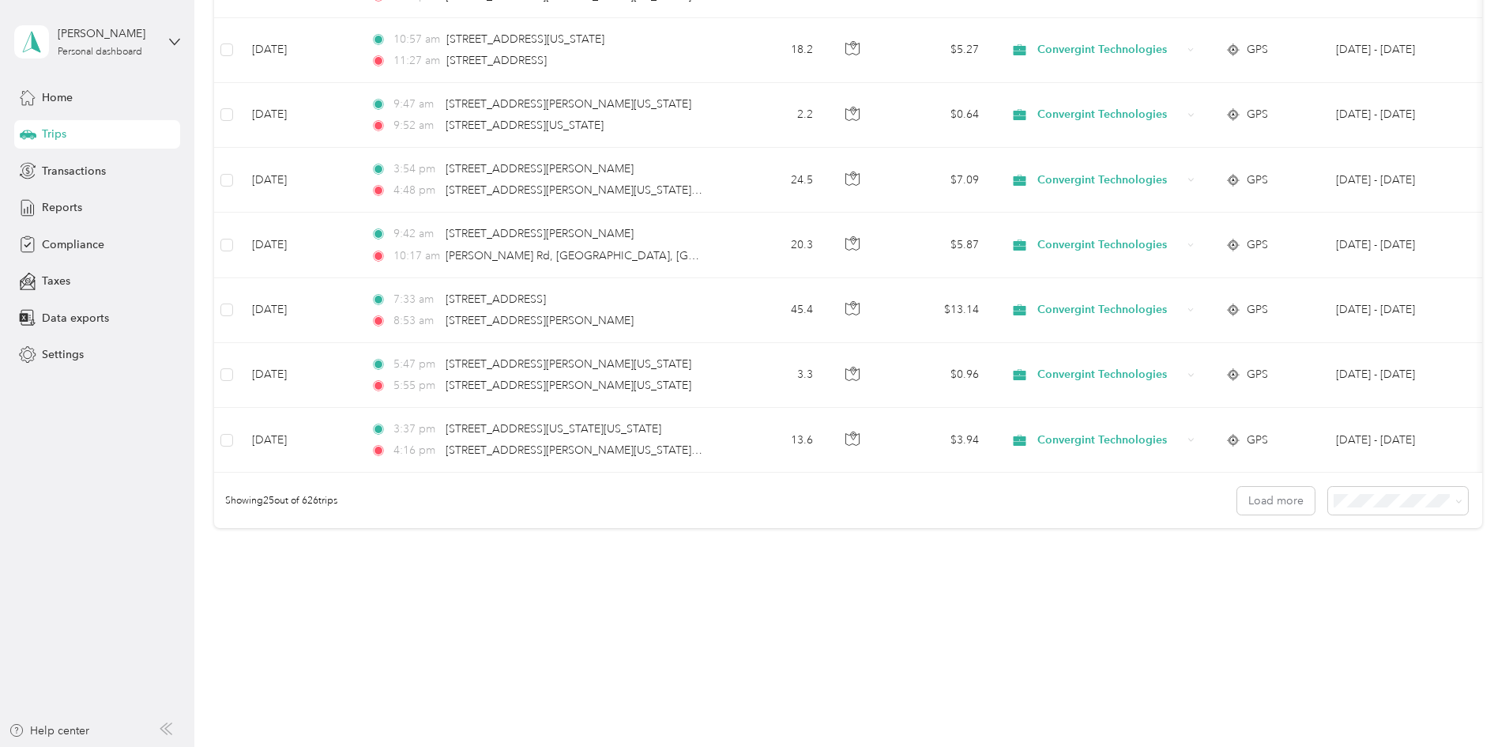
click at [1257, 599] on li "100 per load" at bounding box center [1289, 592] width 140 height 28
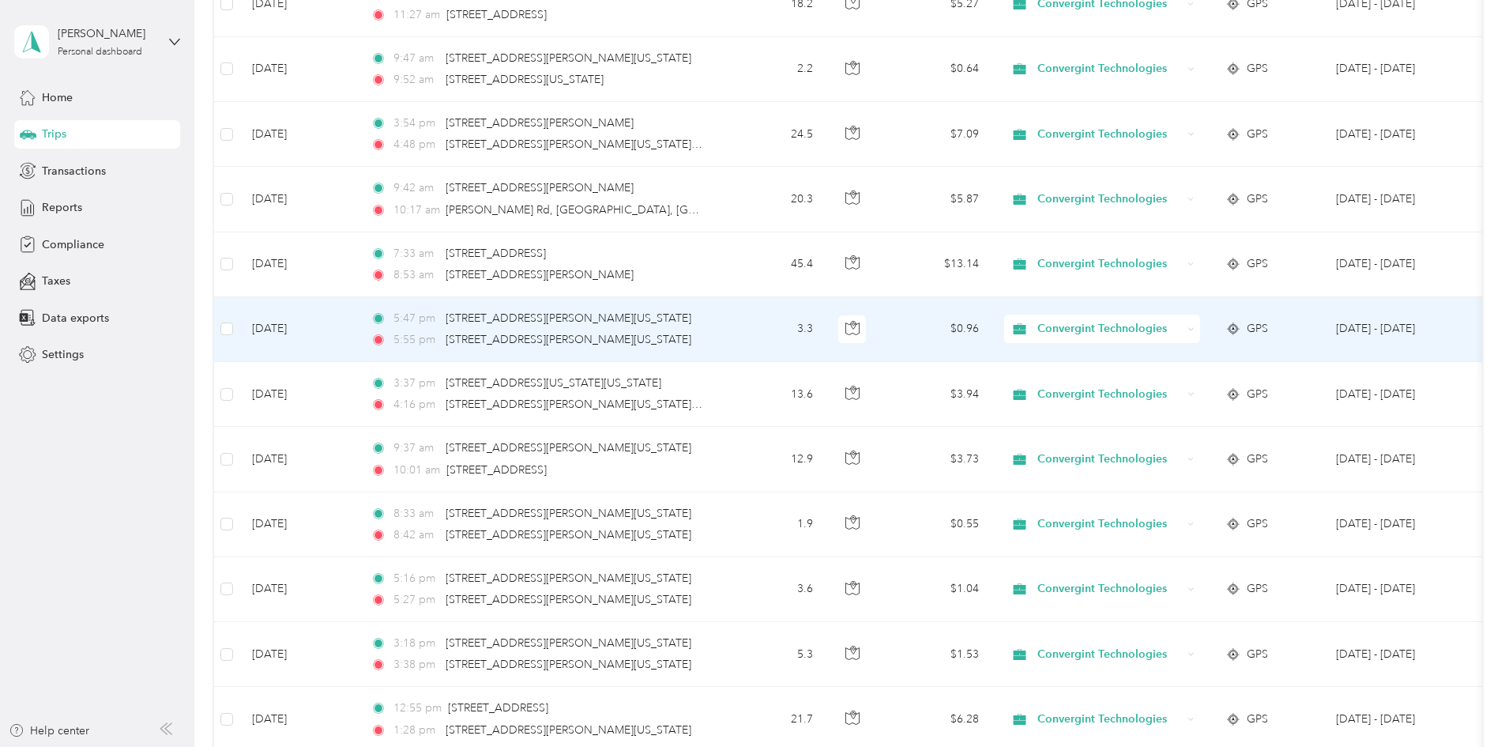
scroll to position [1501, 0]
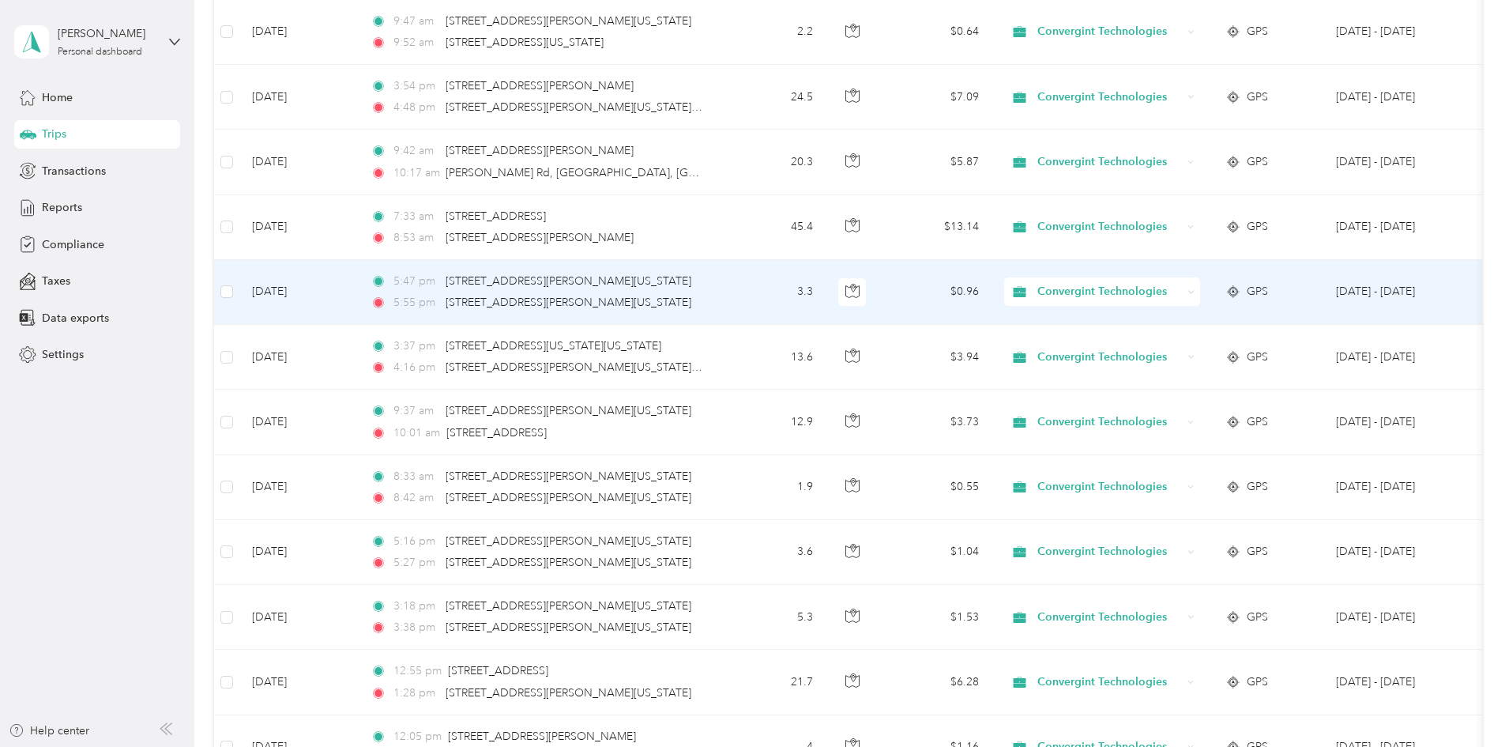
click at [1165, 299] on span "Convergint Technologies" at bounding box center [1110, 291] width 145 height 17
click at [1166, 345] on span "Personal" at bounding box center [1223, 349] width 149 height 17
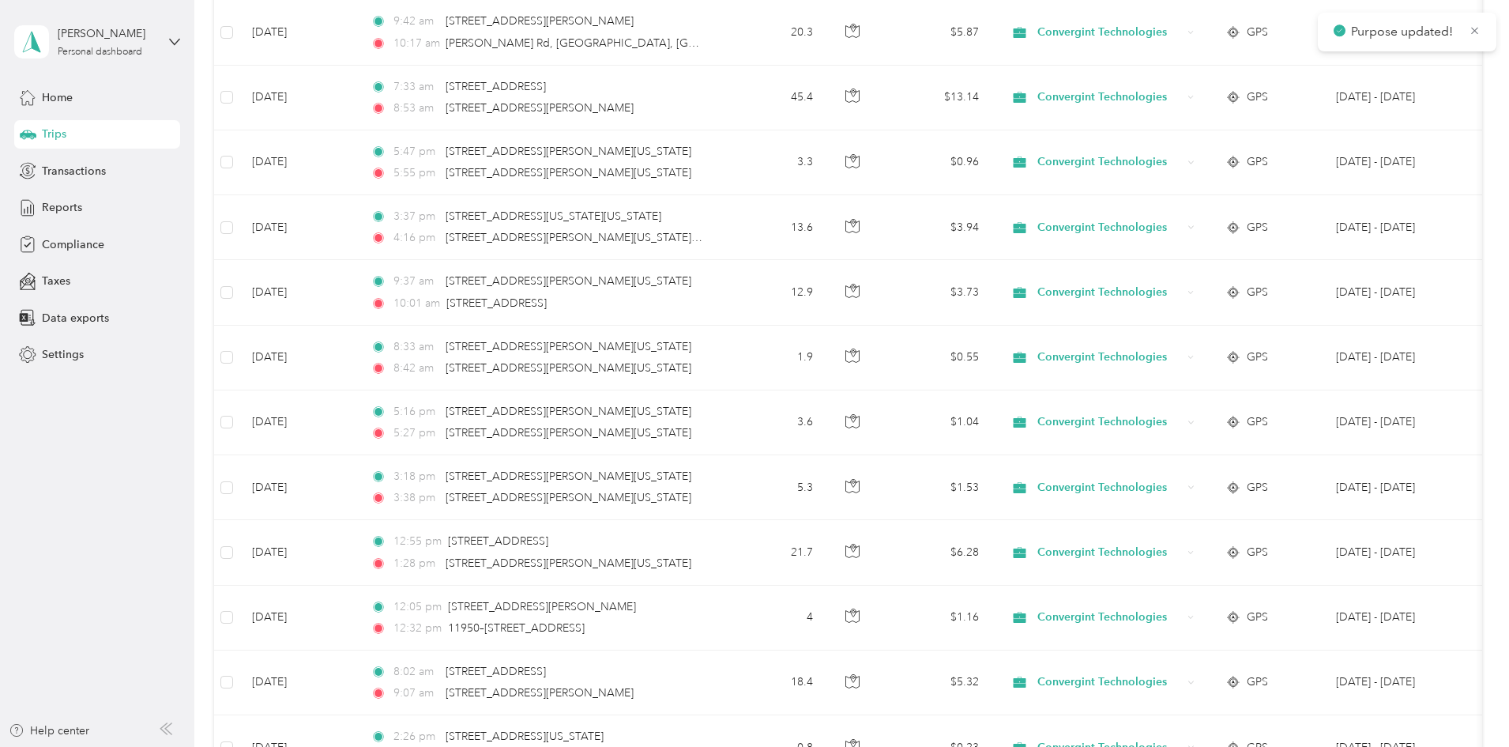
scroll to position [1659, 0]
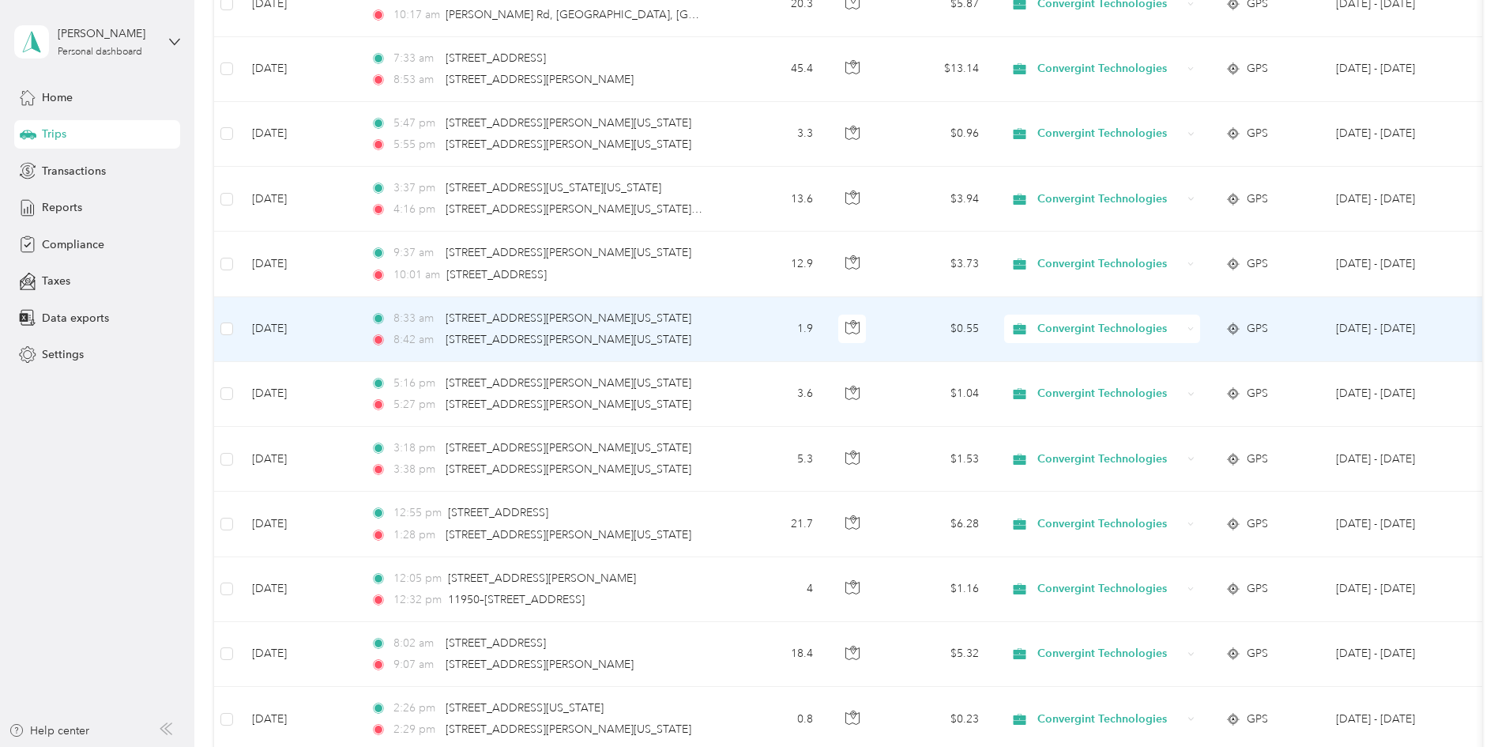
click at [1182, 331] on span "Convergint Technologies" at bounding box center [1110, 328] width 145 height 17
click at [1199, 378] on span "Personal" at bounding box center [1223, 383] width 149 height 17
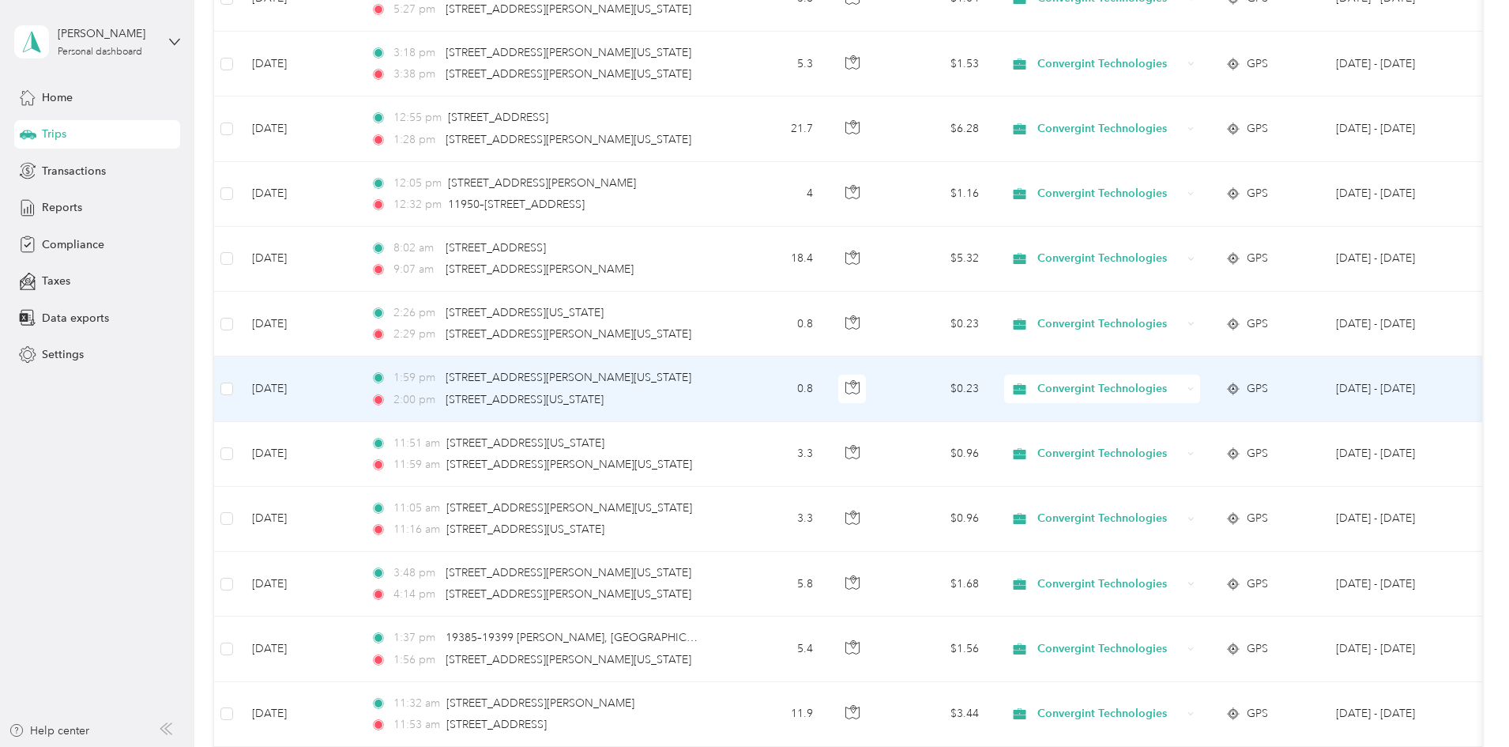
scroll to position [2133, 0]
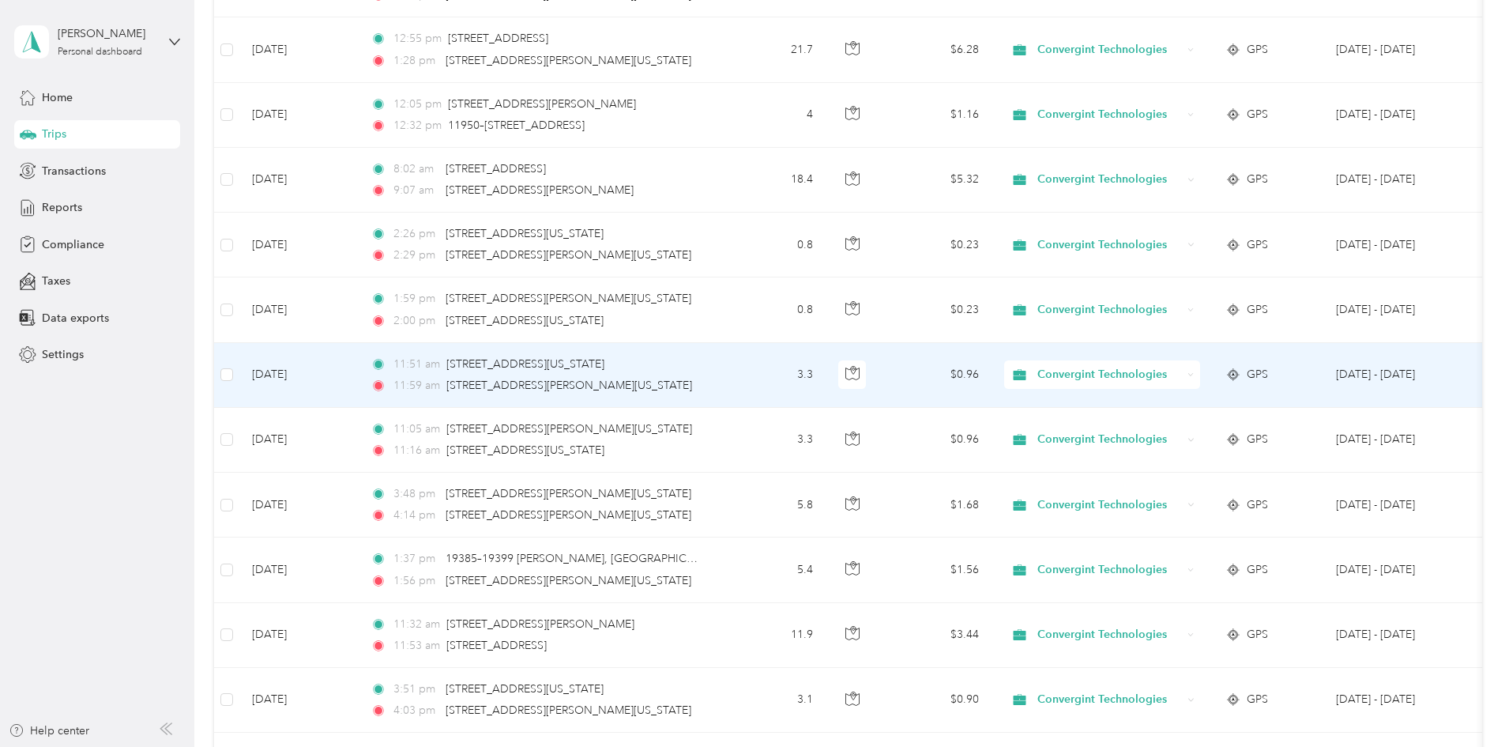
click at [1182, 382] on span "Convergint Technologies" at bounding box center [1110, 374] width 145 height 17
click at [1175, 434] on li "Personal" at bounding box center [1208, 432] width 199 height 28
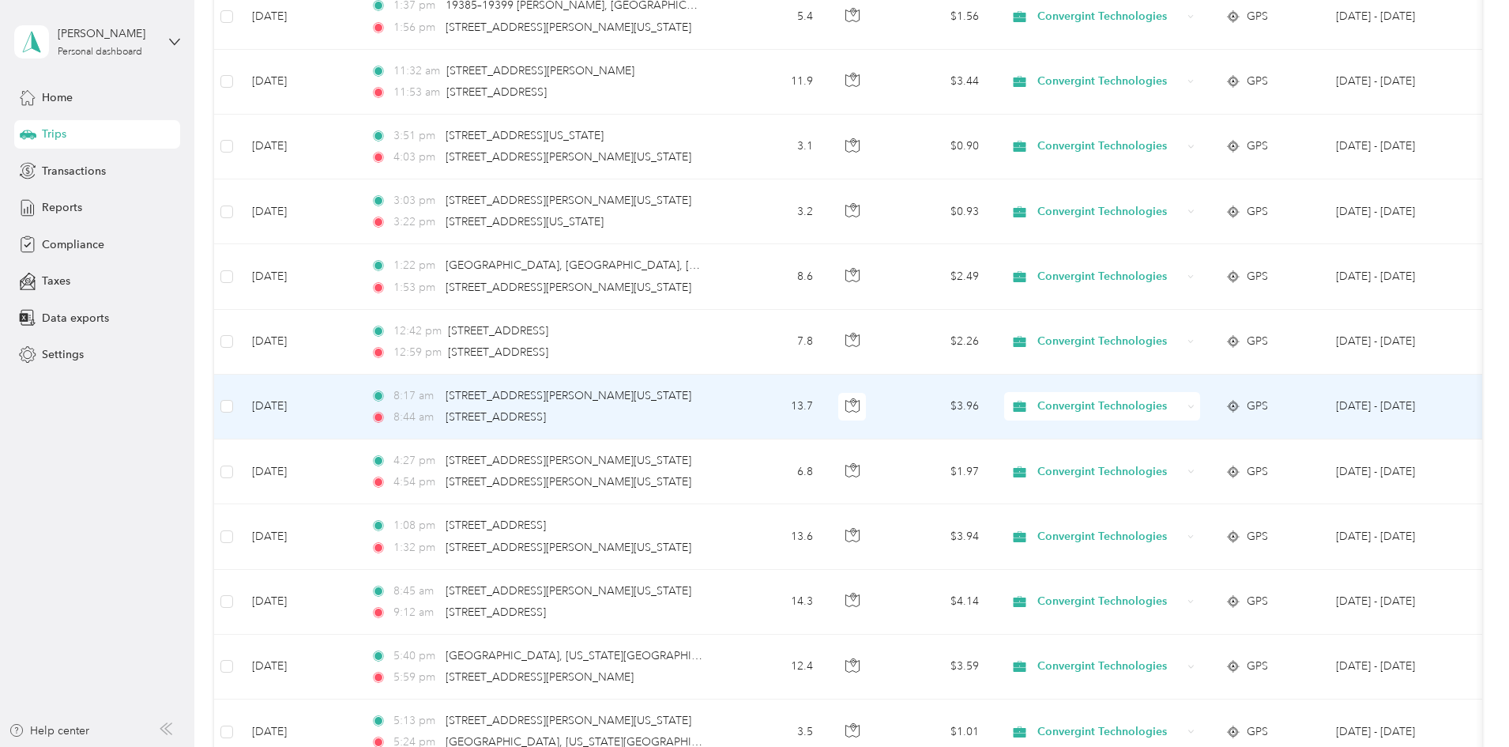
scroll to position [2766, 0]
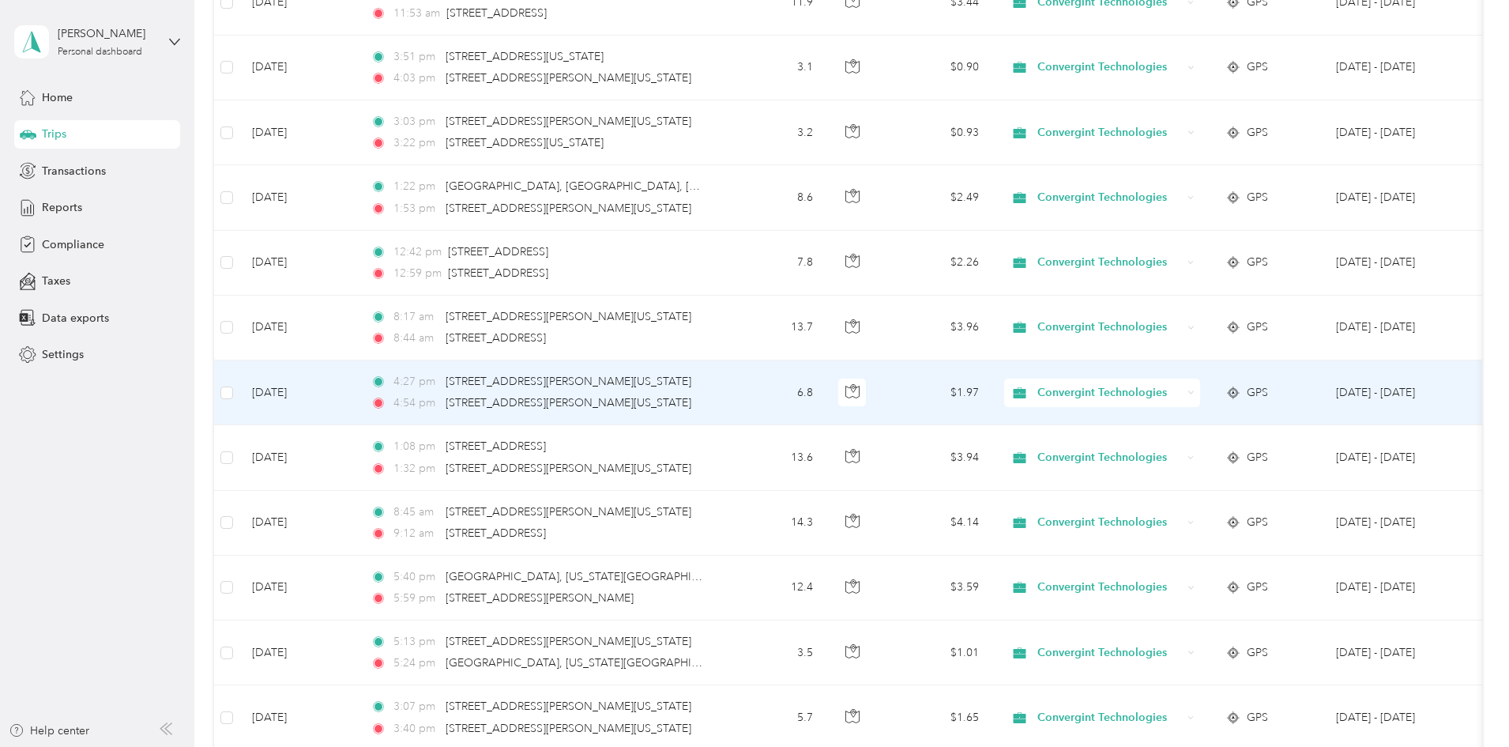
click at [1135, 392] on span "Convergint Technologies" at bounding box center [1096, 392] width 172 height 17
click at [1138, 445] on icon at bounding box center [1130, 449] width 20 height 13
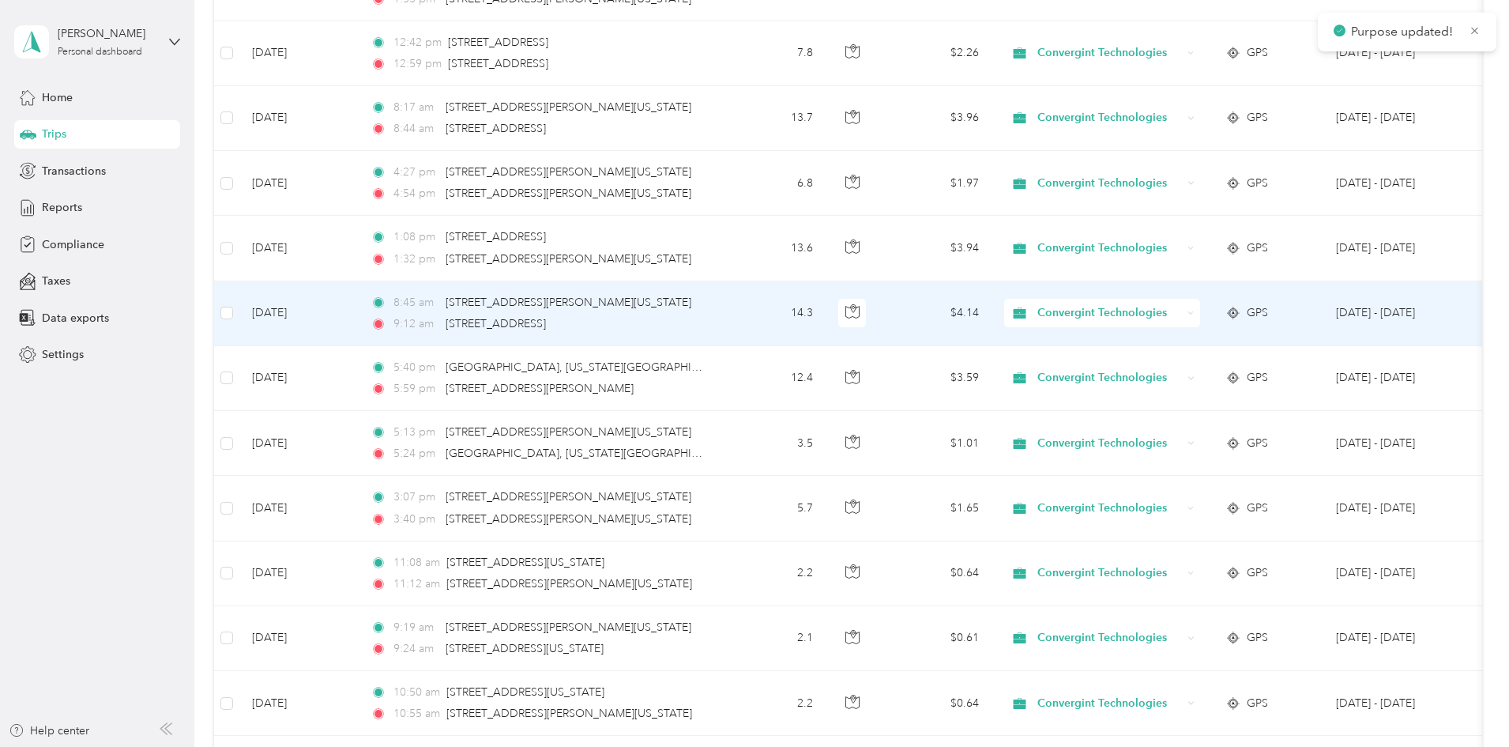
scroll to position [3003, 0]
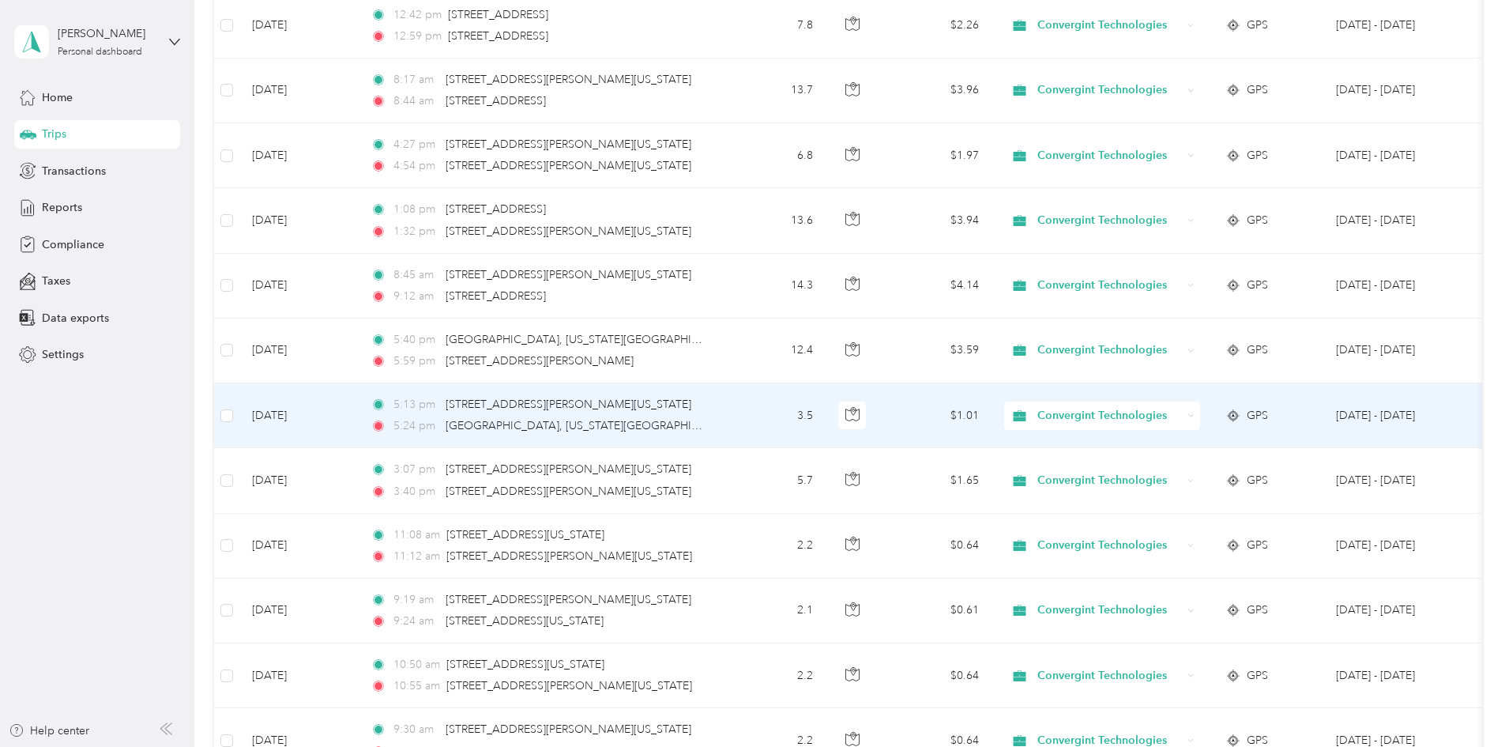
click at [1169, 421] on span "Convergint Technologies" at bounding box center [1110, 415] width 145 height 17
click at [1146, 469] on span "Personal" at bounding box center [1208, 473] width 177 height 17
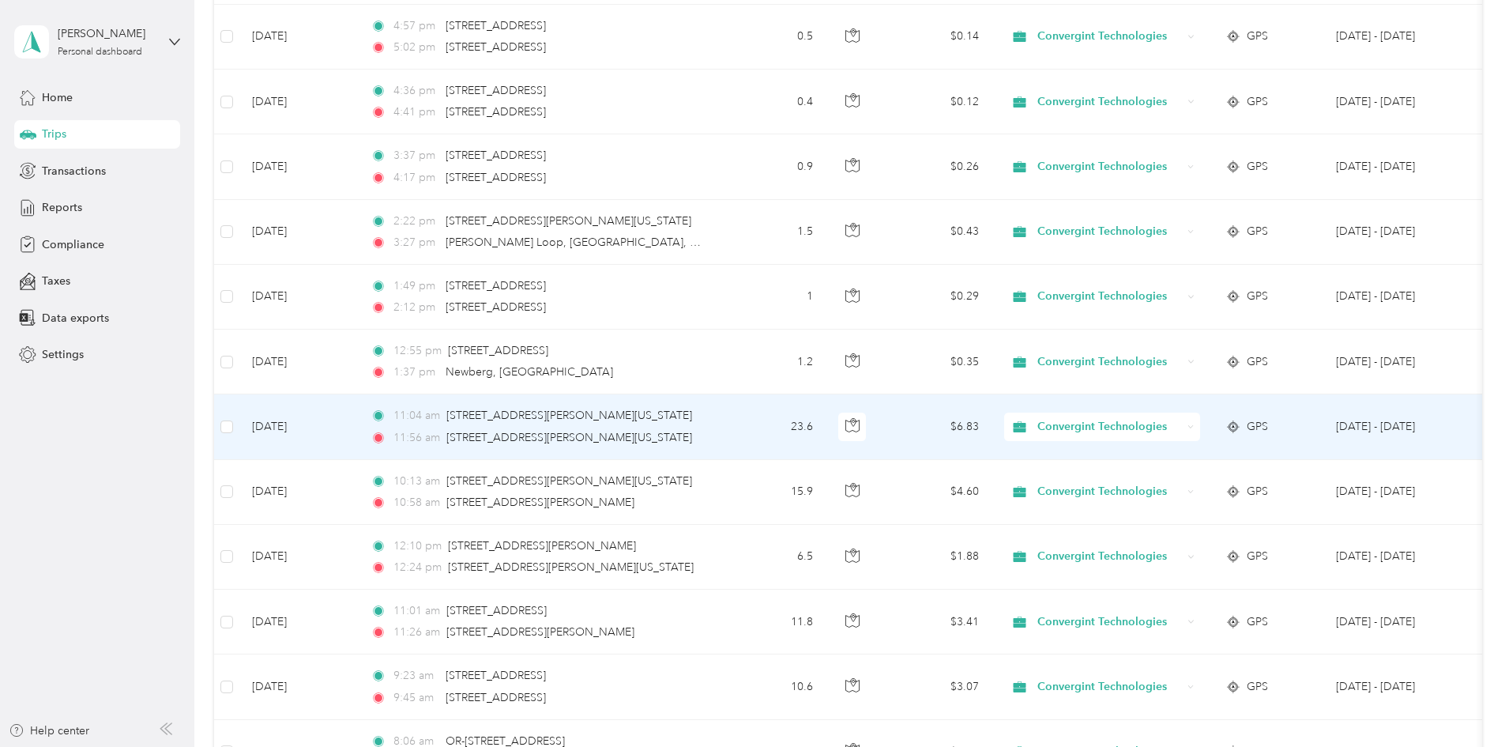
scroll to position [4978, 0]
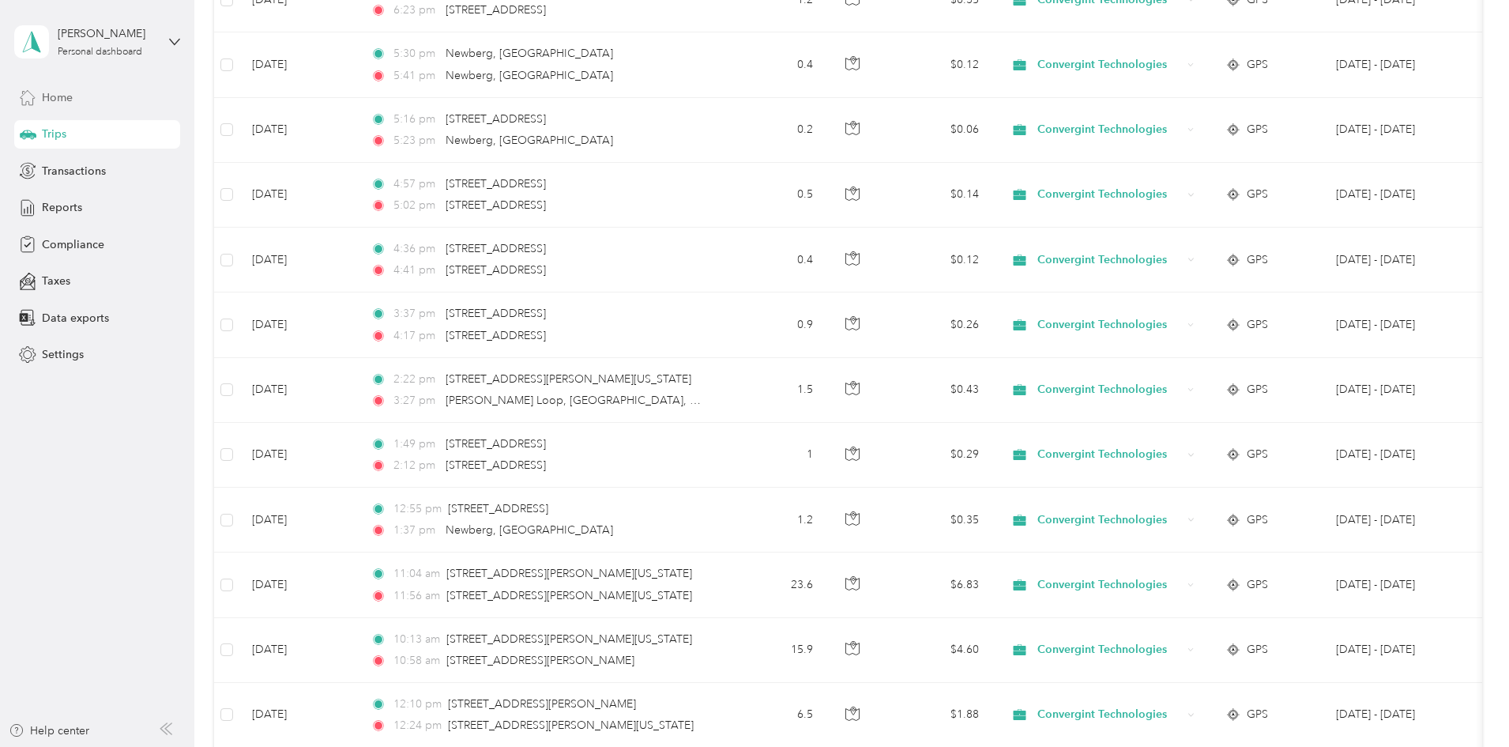
click at [44, 99] on span "Home" at bounding box center [57, 97] width 31 height 17
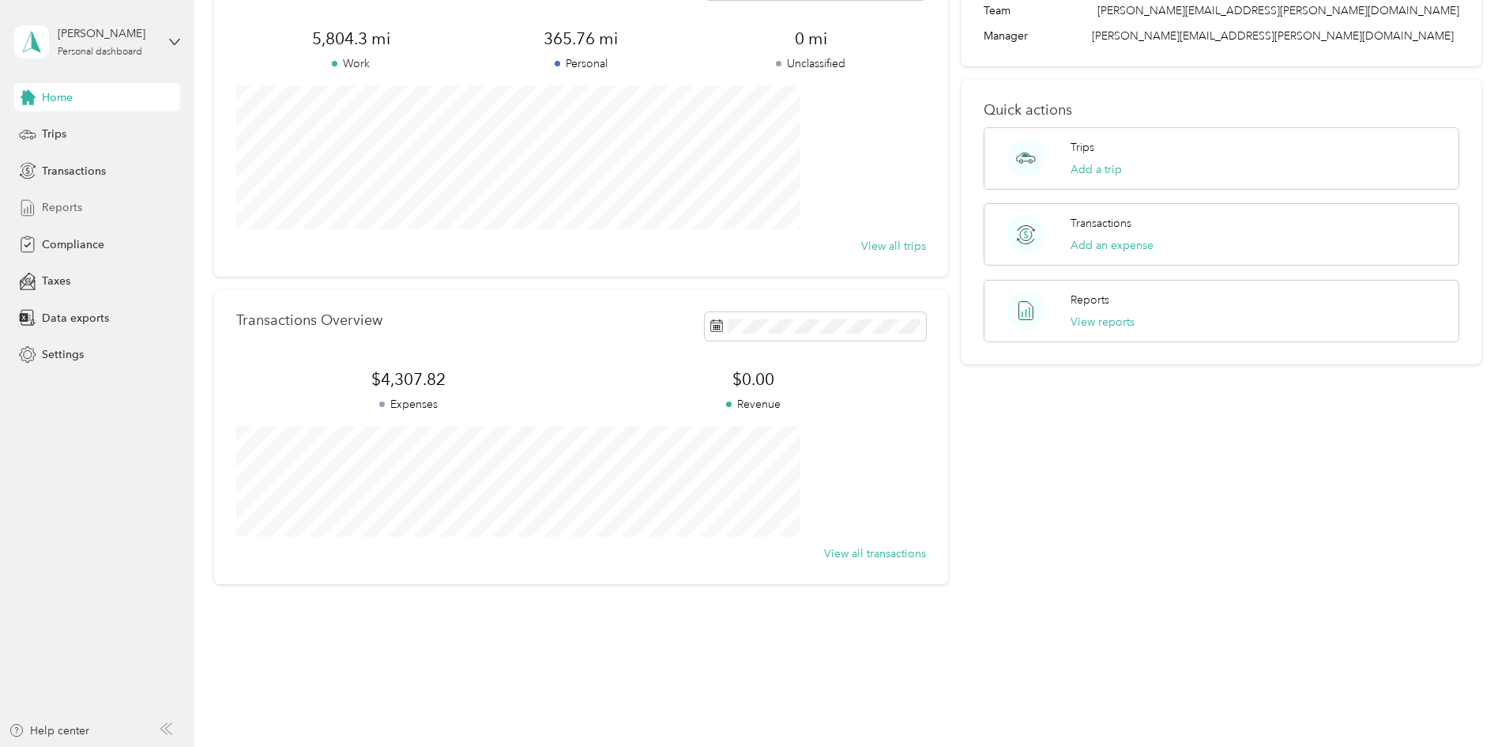
click at [54, 208] on span "Reports" at bounding box center [62, 207] width 40 height 17
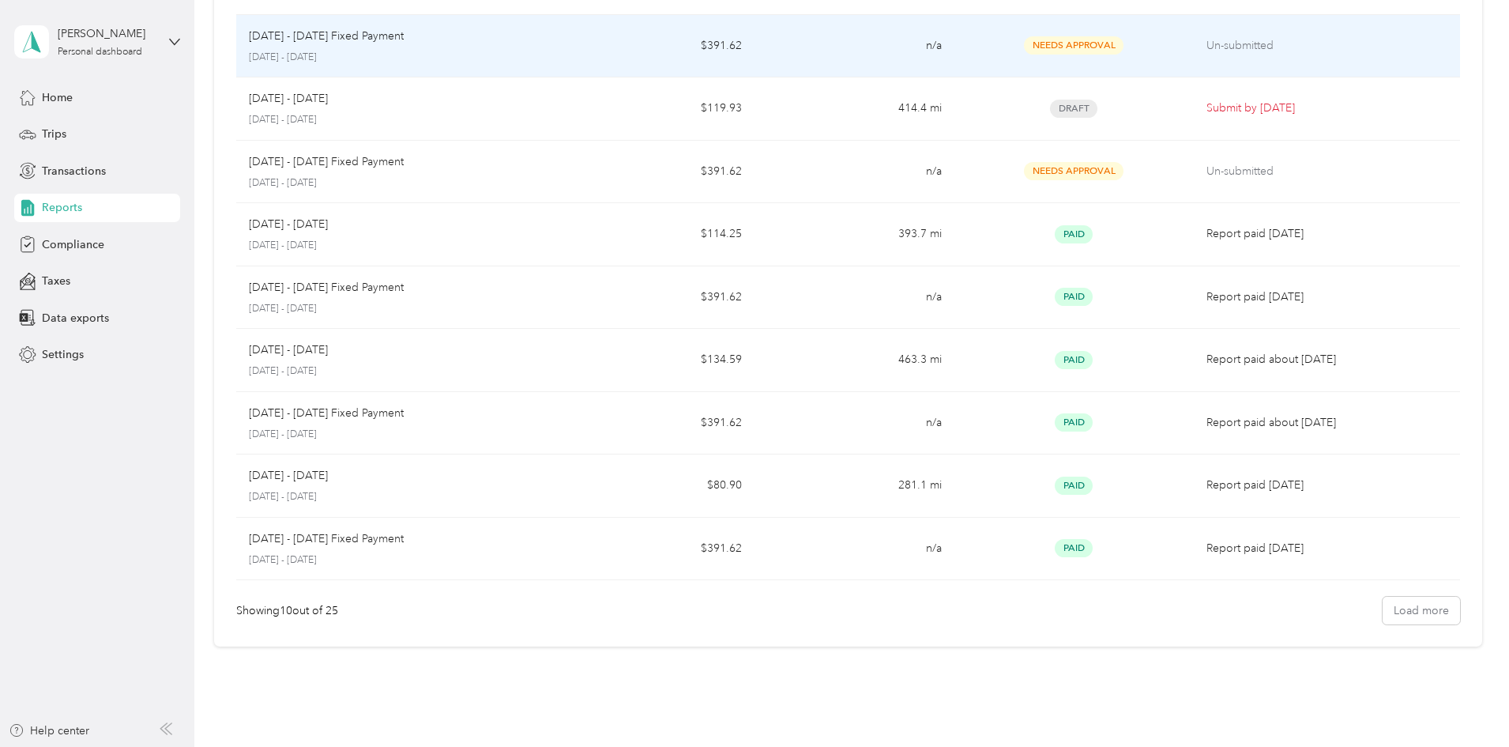
scroll to position [120, 0]
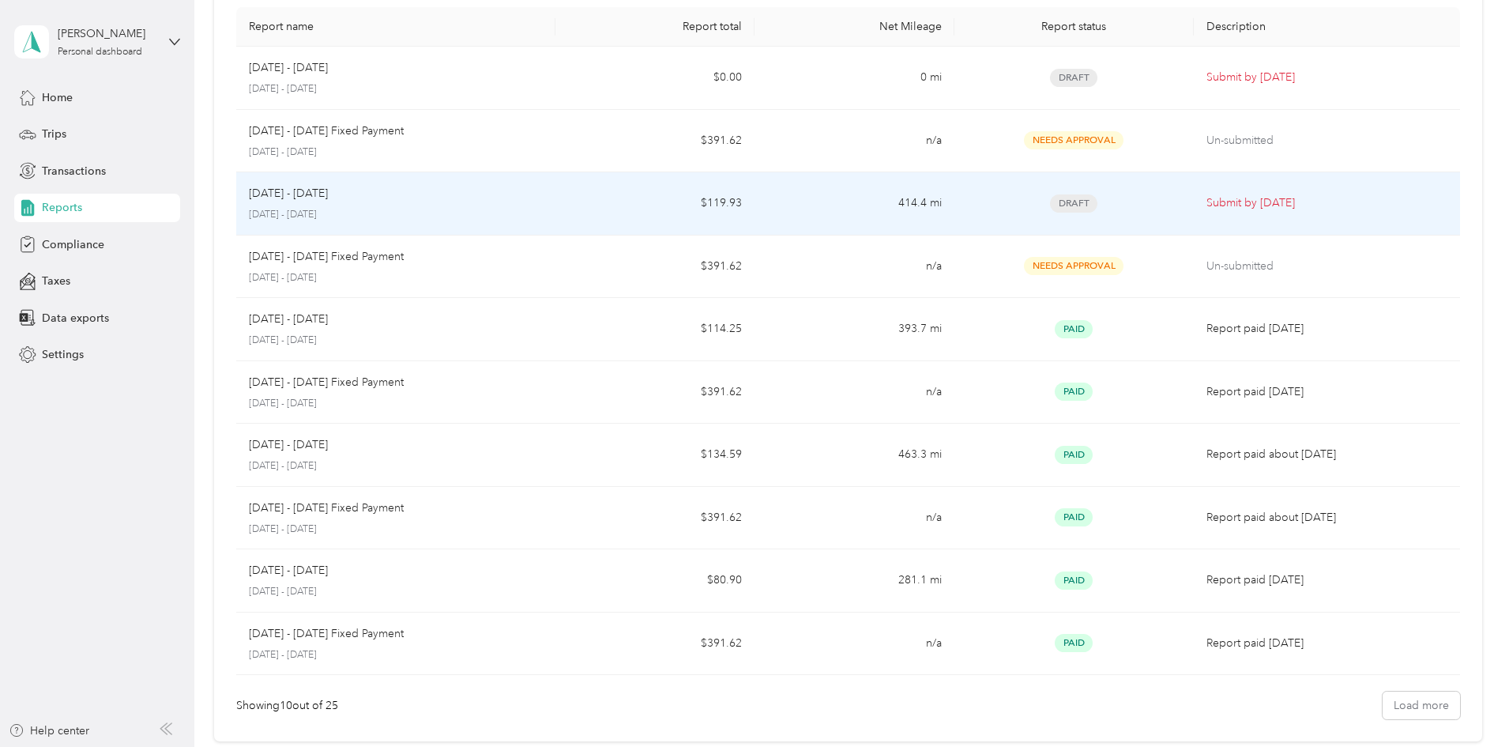
click at [1050, 198] on span "Draft" at bounding box center [1073, 203] width 47 height 18
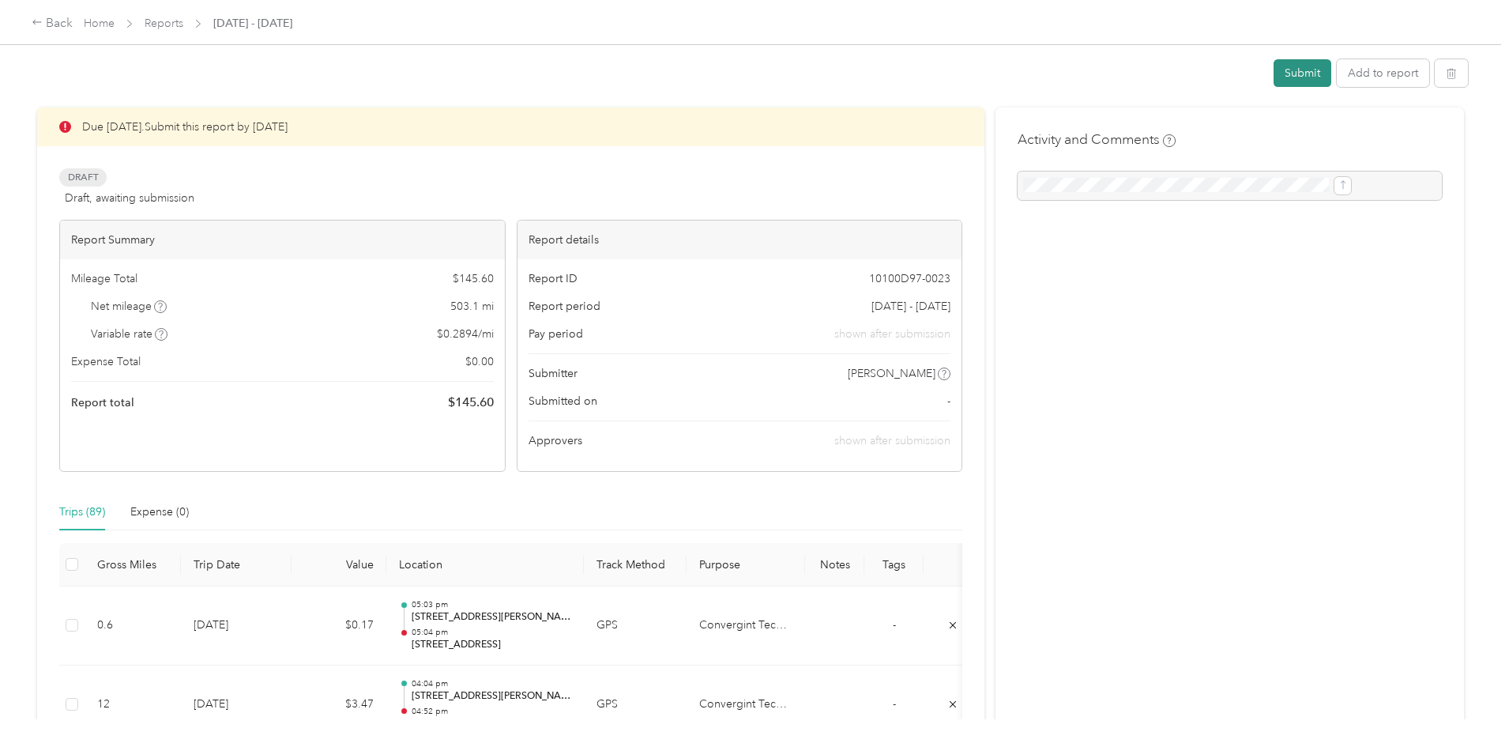
click at [1274, 69] on button "Submit" at bounding box center [1303, 73] width 58 height 28
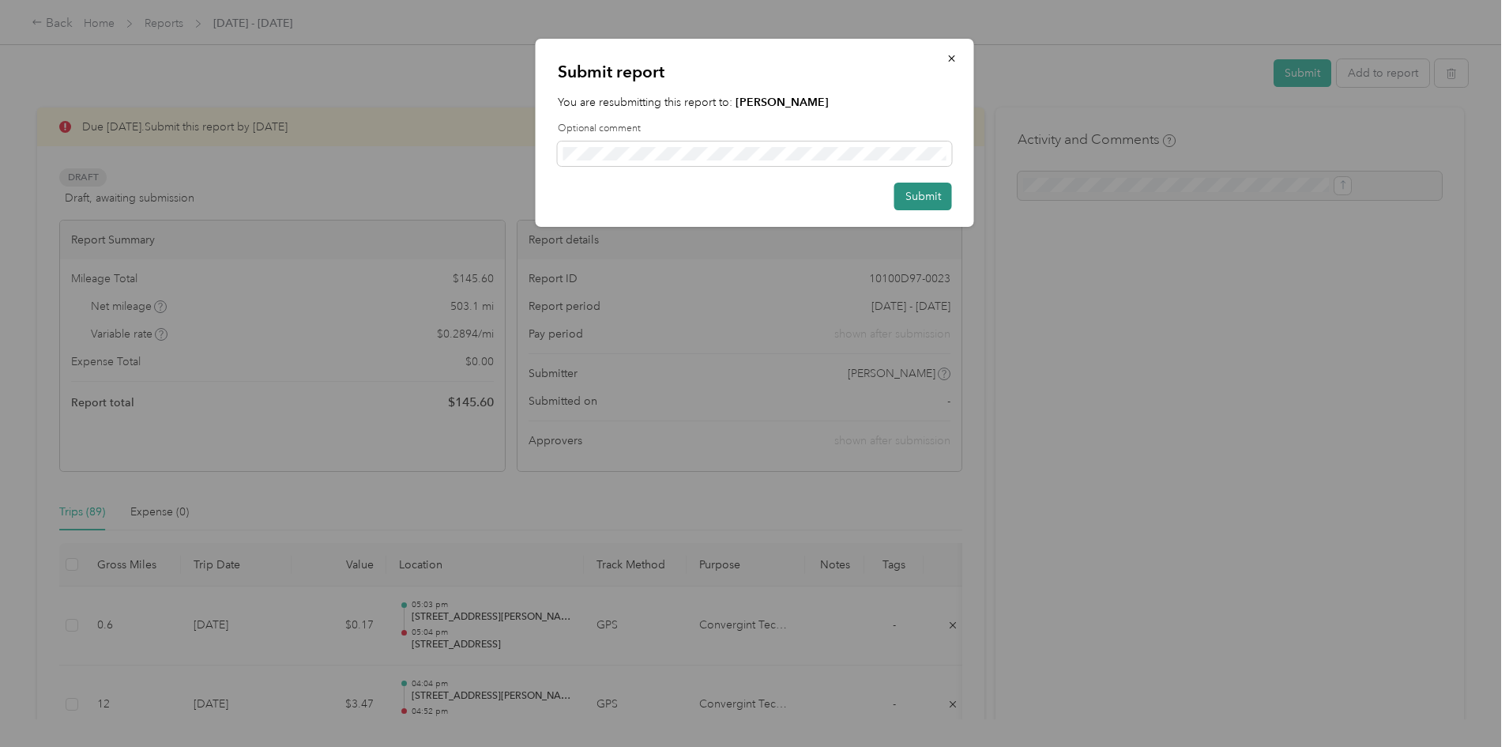
click at [902, 185] on button "Submit" at bounding box center [923, 197] width 58 height 28
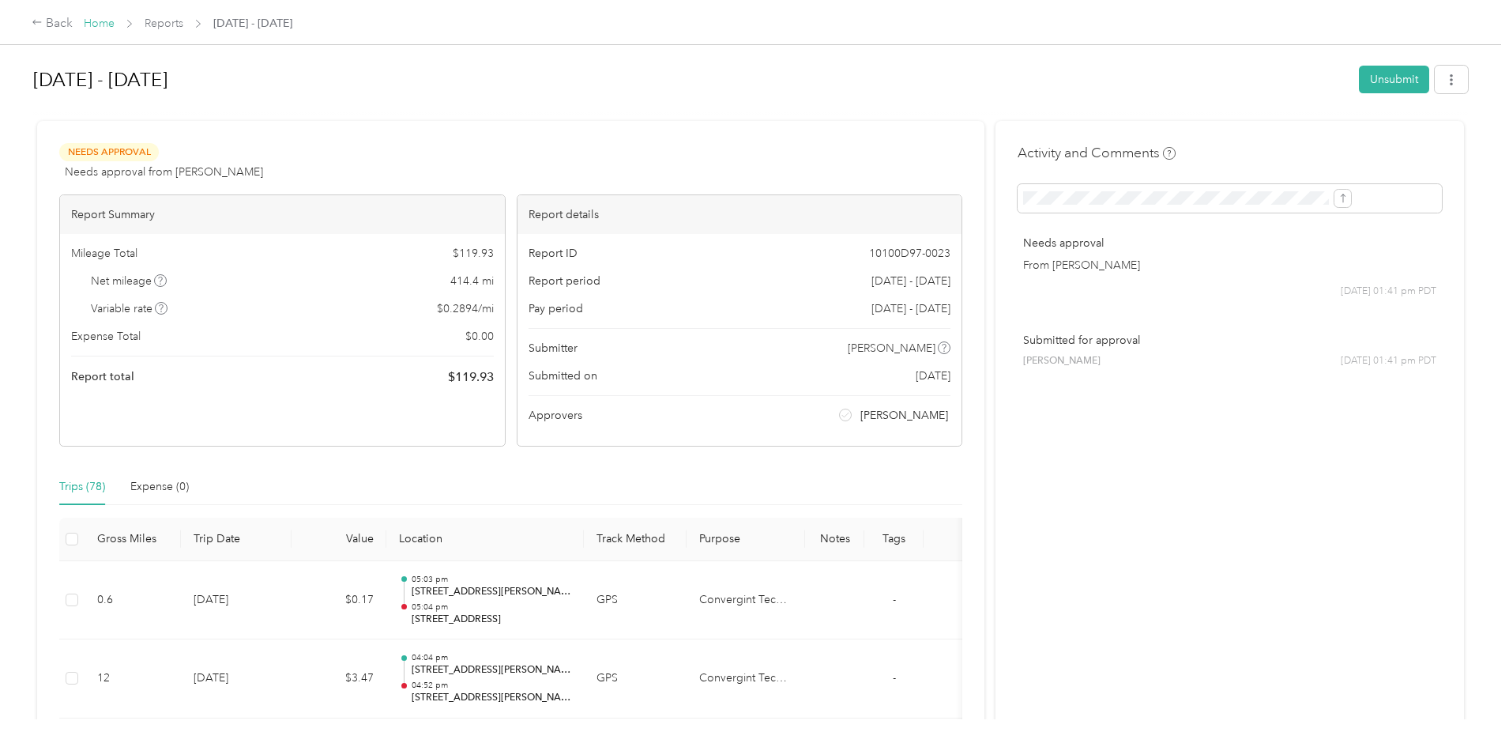
click at [115, 24] on link "Home" at bounding box center [99, 23] width 31 height 13
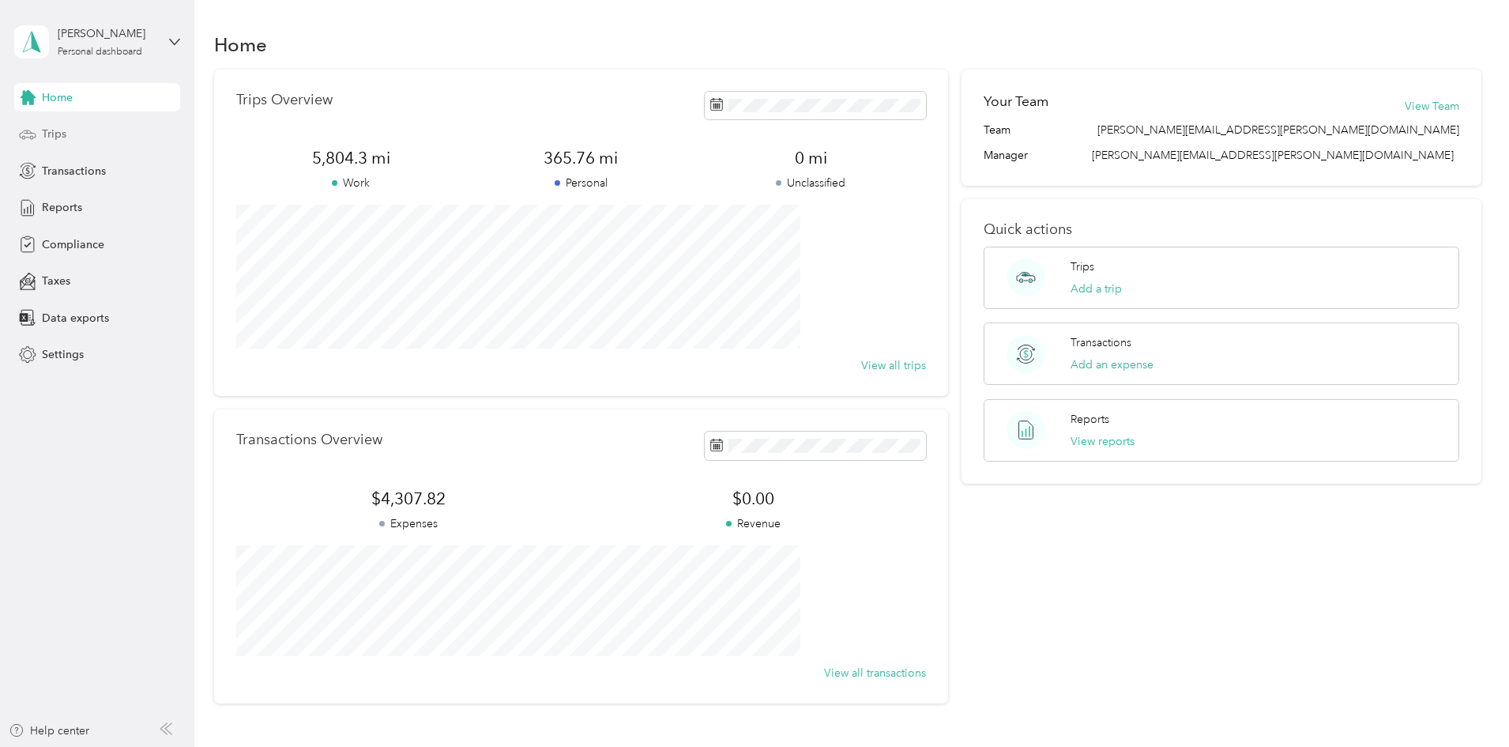
click at [47, 137] on span "Trips" at bounding box center [54, 134] width 24 height 17
